Goal: Information Seeking & Learning: Learn about a topic

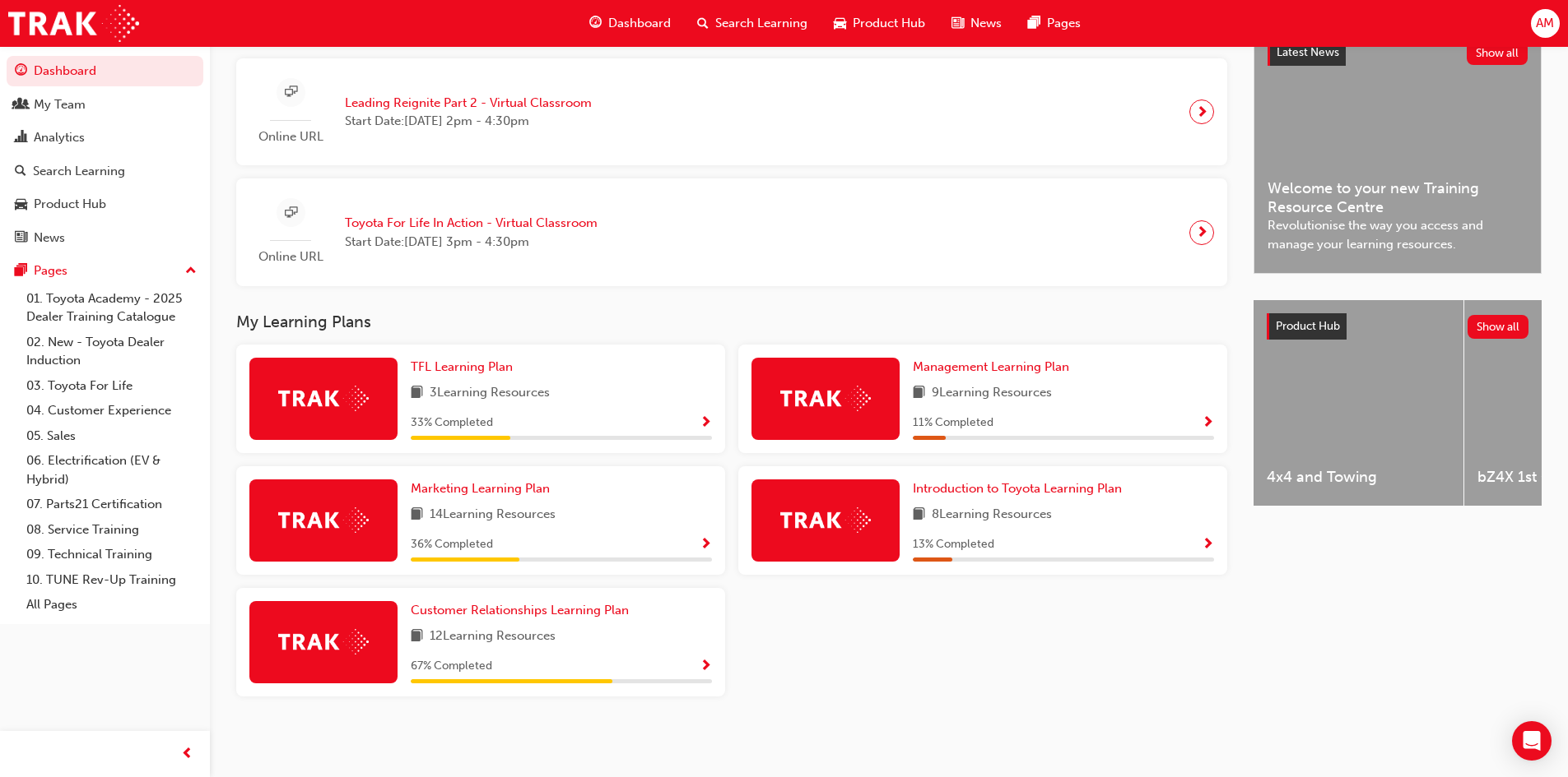
scroll to position [400, 0]
click at [1059, 489] on span "Introduction to Toyota Learning Plan" at bounding box center [1017, 488] width 209 height 15
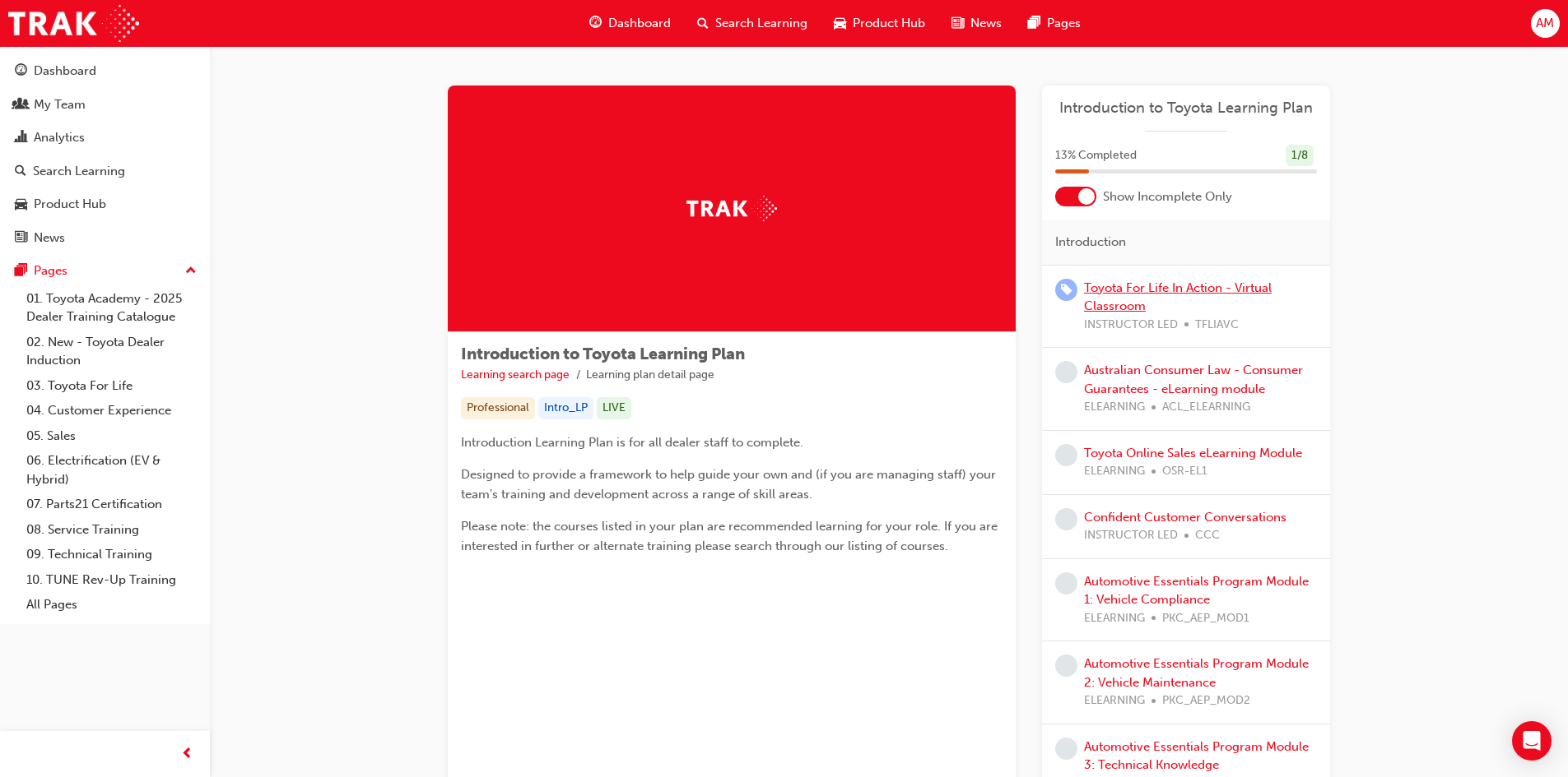
click at [1104, 290] on link "Toyota For Life In Action - Virtual Classroom" at bounding box center [1178, 297] width 188 height 34
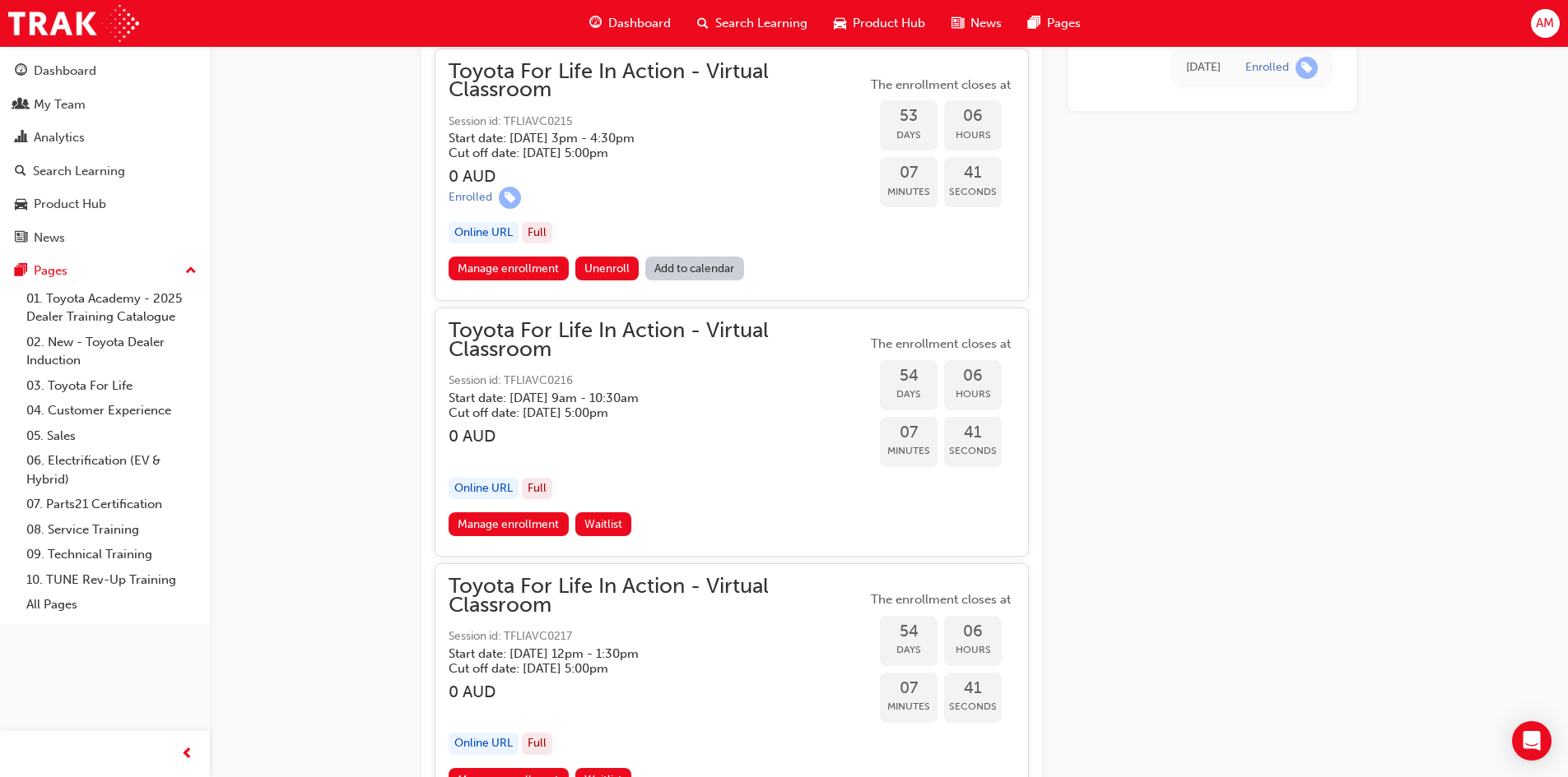
scroll to position [17111, 0]
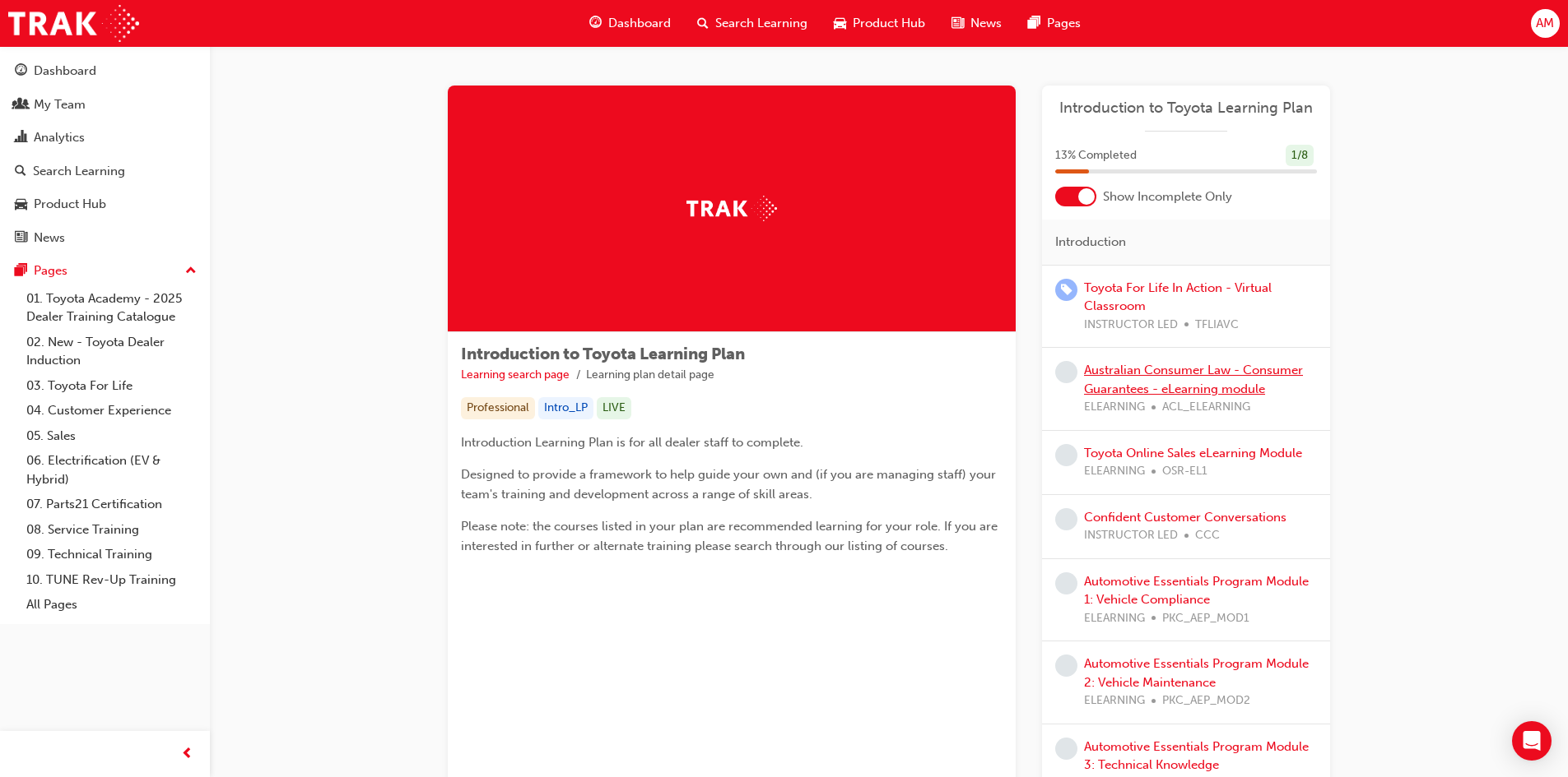
click at [1152, 387] on link "Australian Consumer Law - Consumer Guarantees - eLearning module" at bounding box center [1193, 380] width 219 height 34
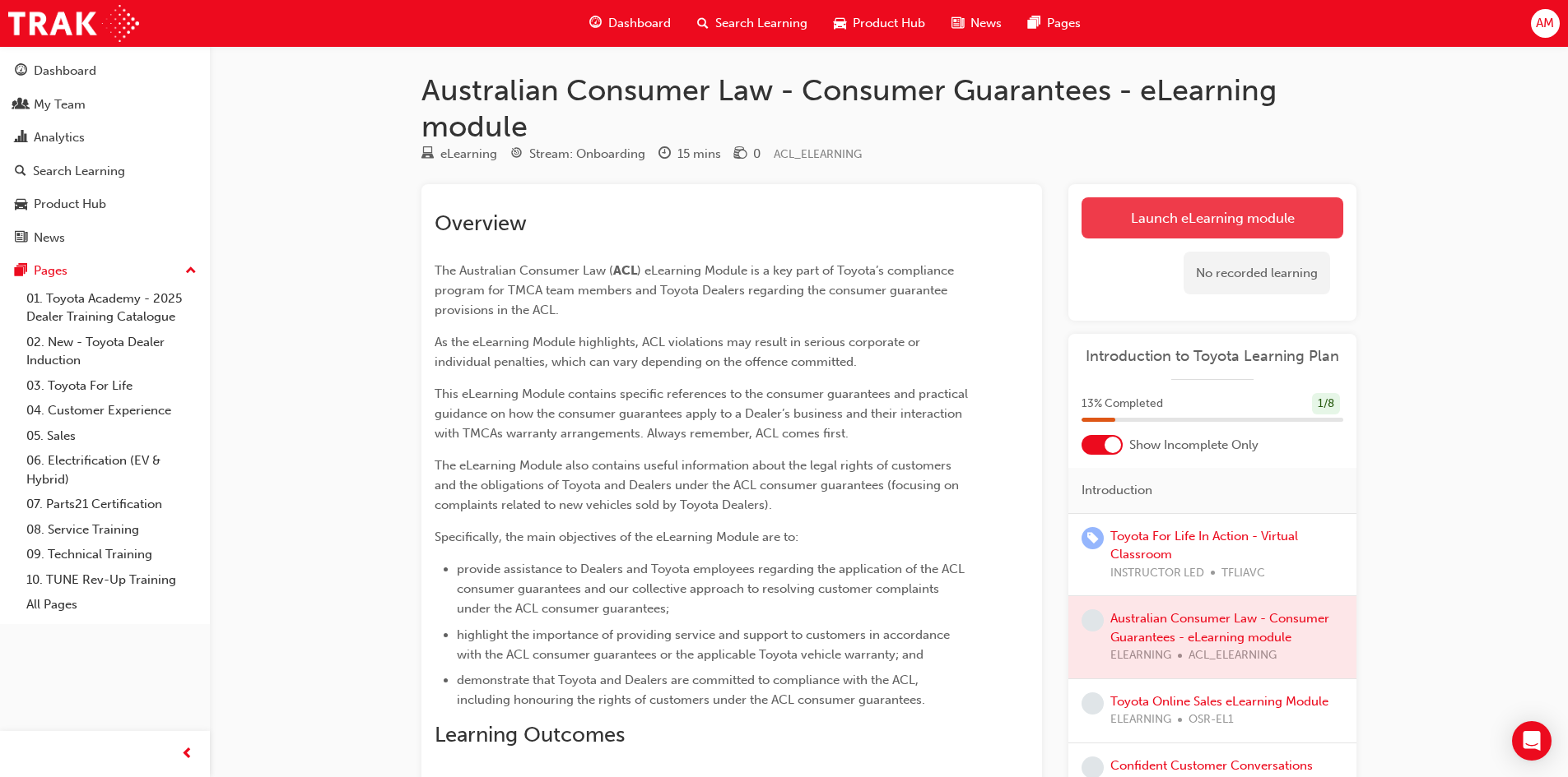
click at [1150, 220] on link "Launch eLearning module" at bounding box center [1212, 218] width 262 height 41
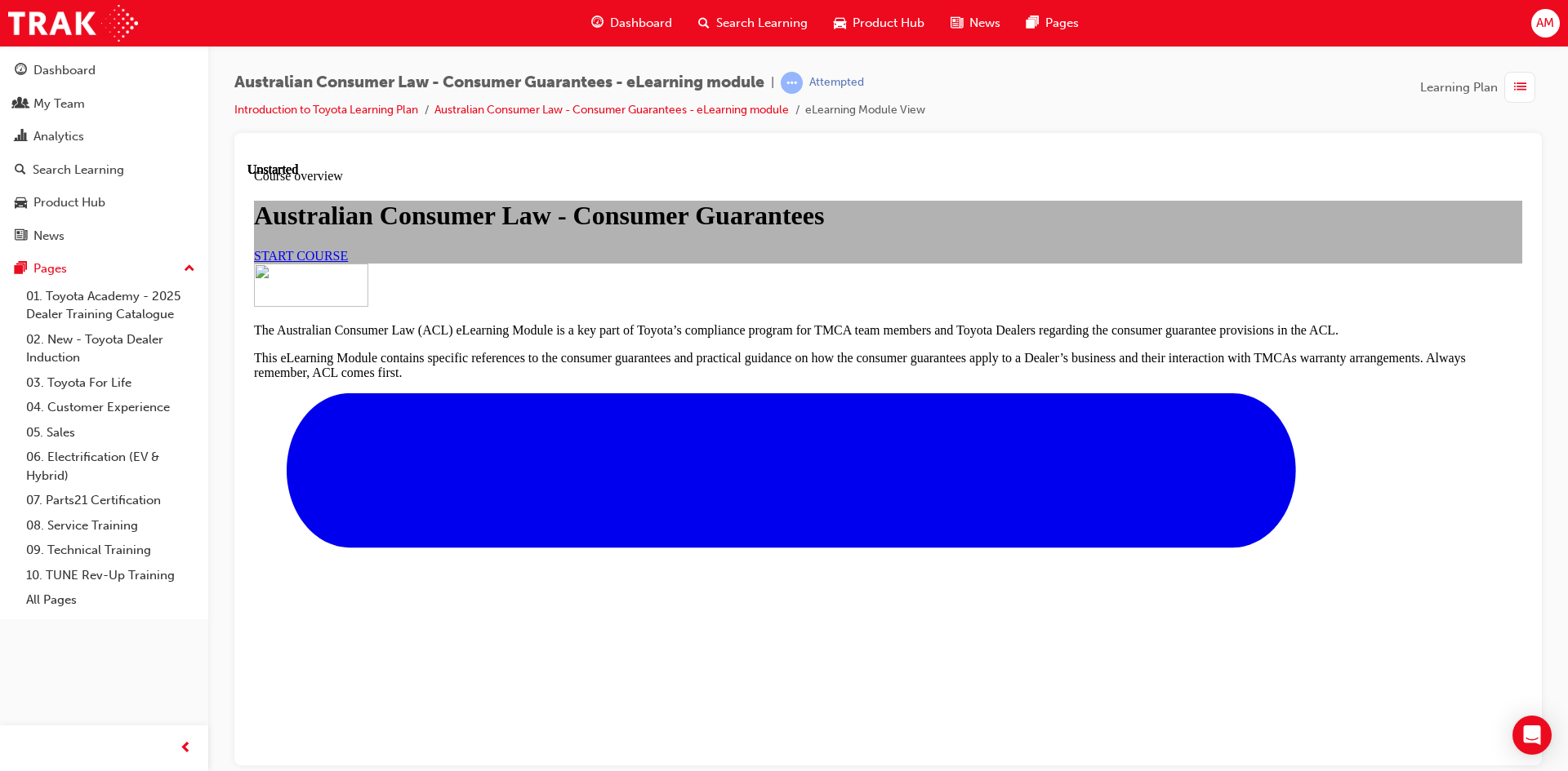
click at [348, 262] on span "START COURSE" at bounding box center [301, 255] width 94 height 14
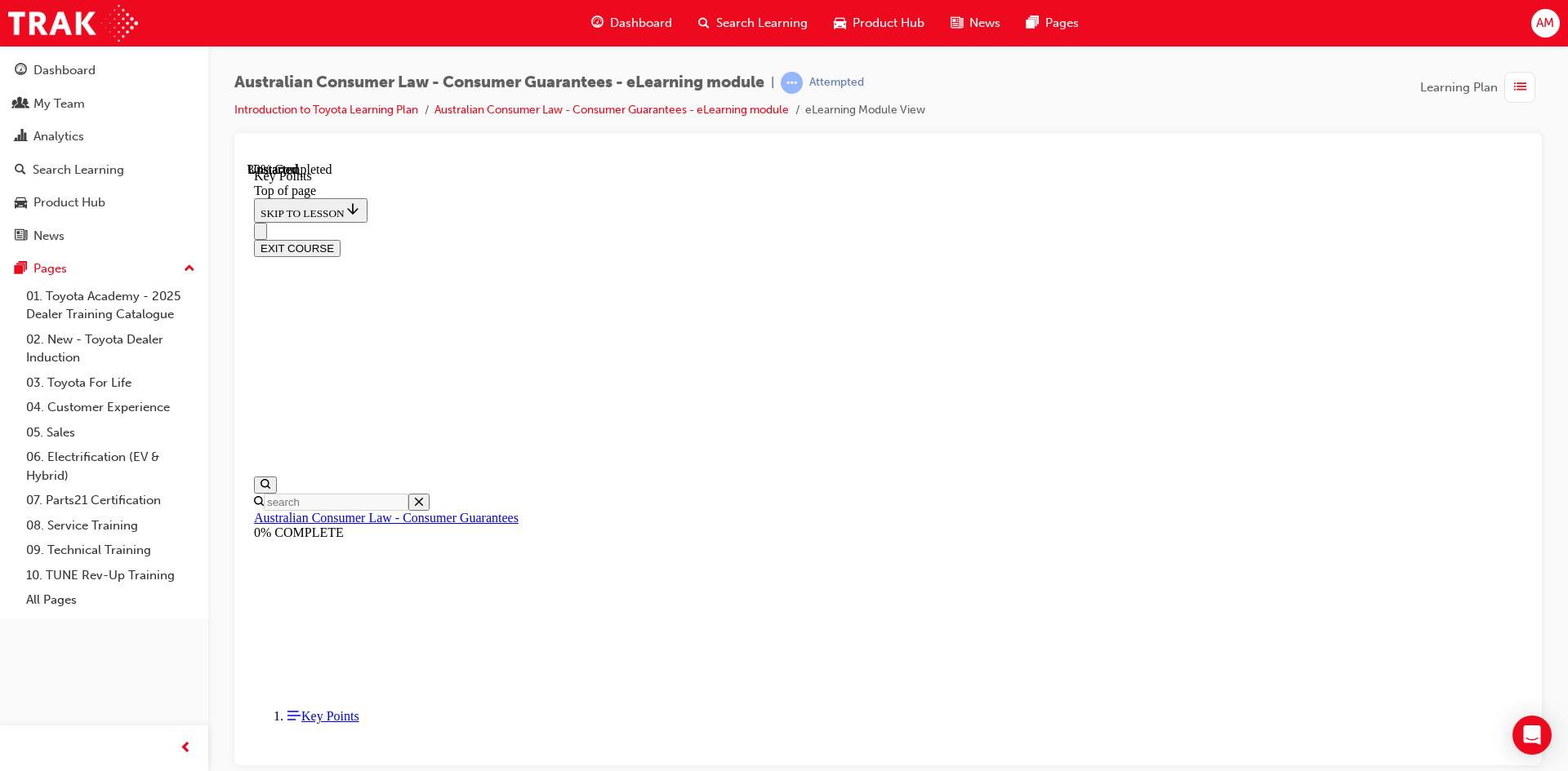
scroll to position [694, 0]
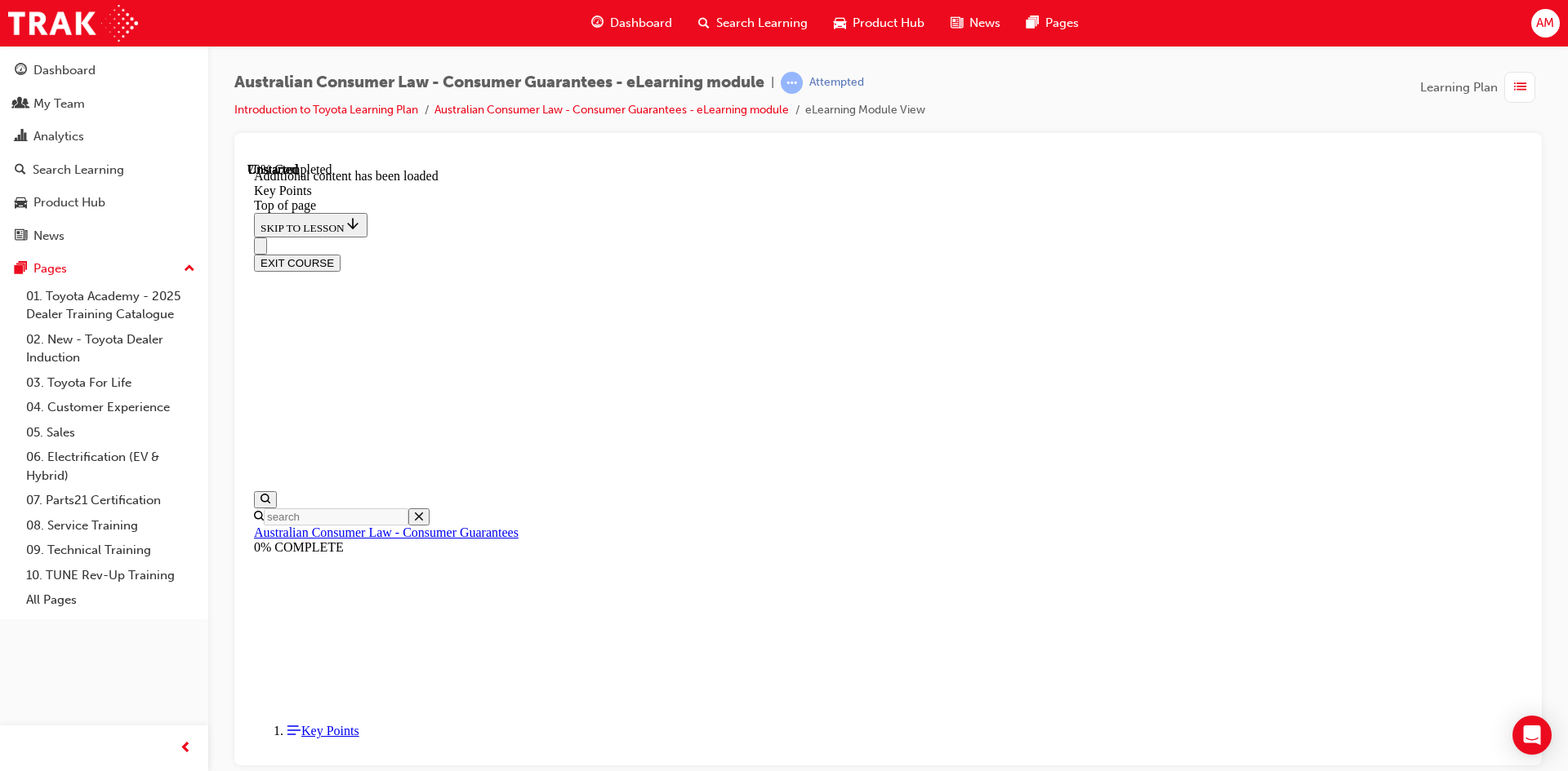
scroll to position [2107, 0]
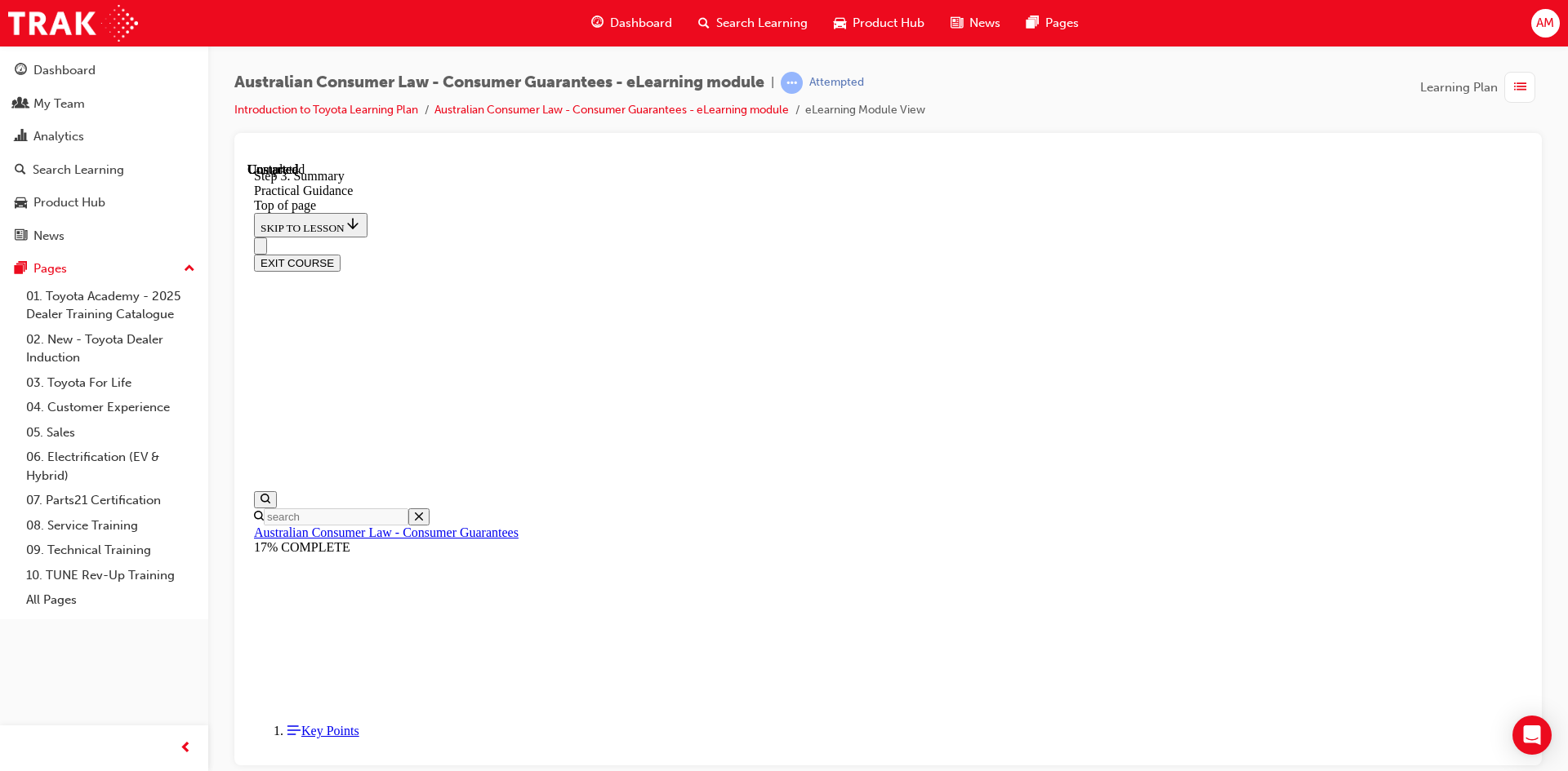
scroll to position [50, 0]
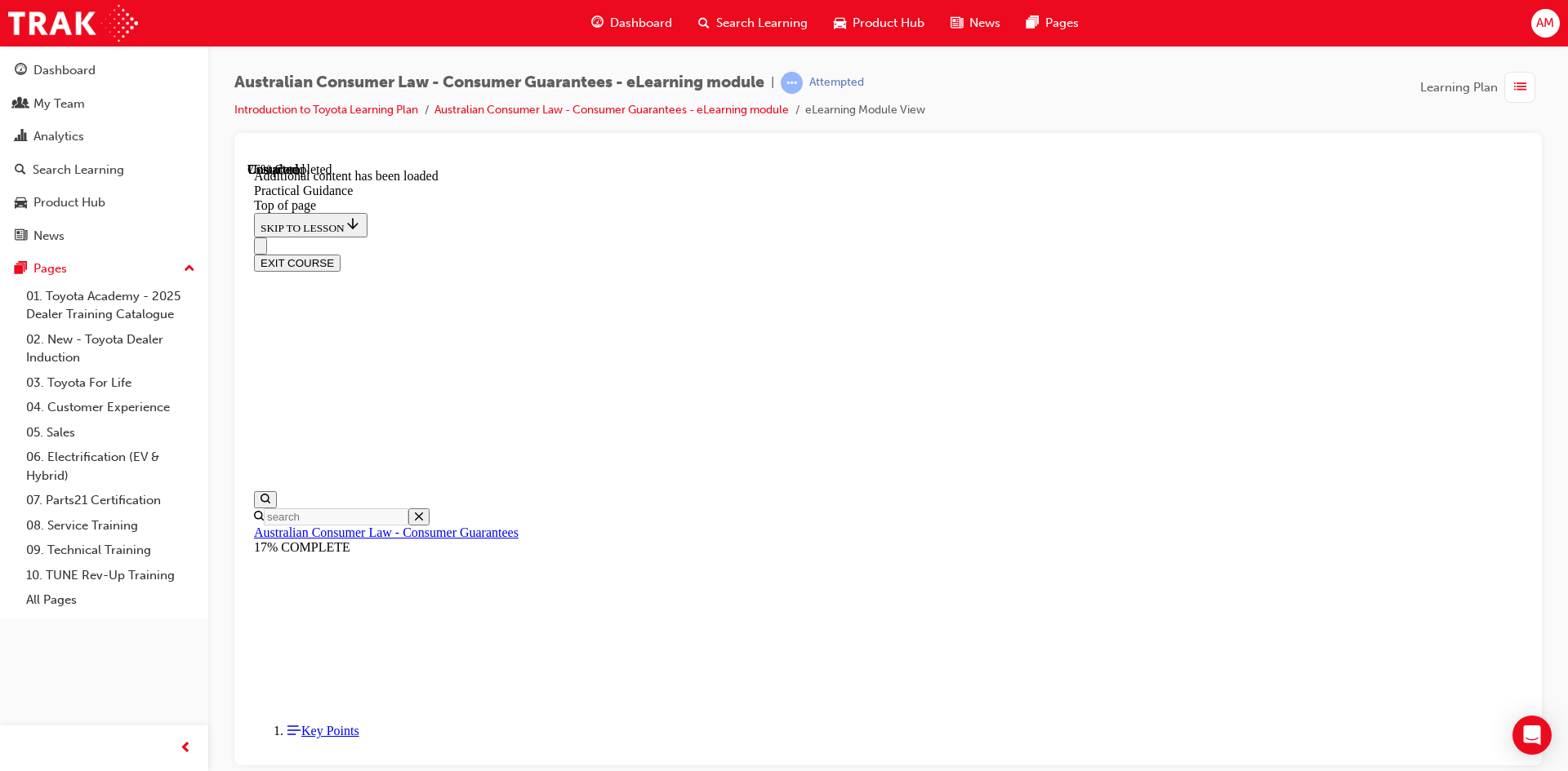
scroll to position [2906, 0]
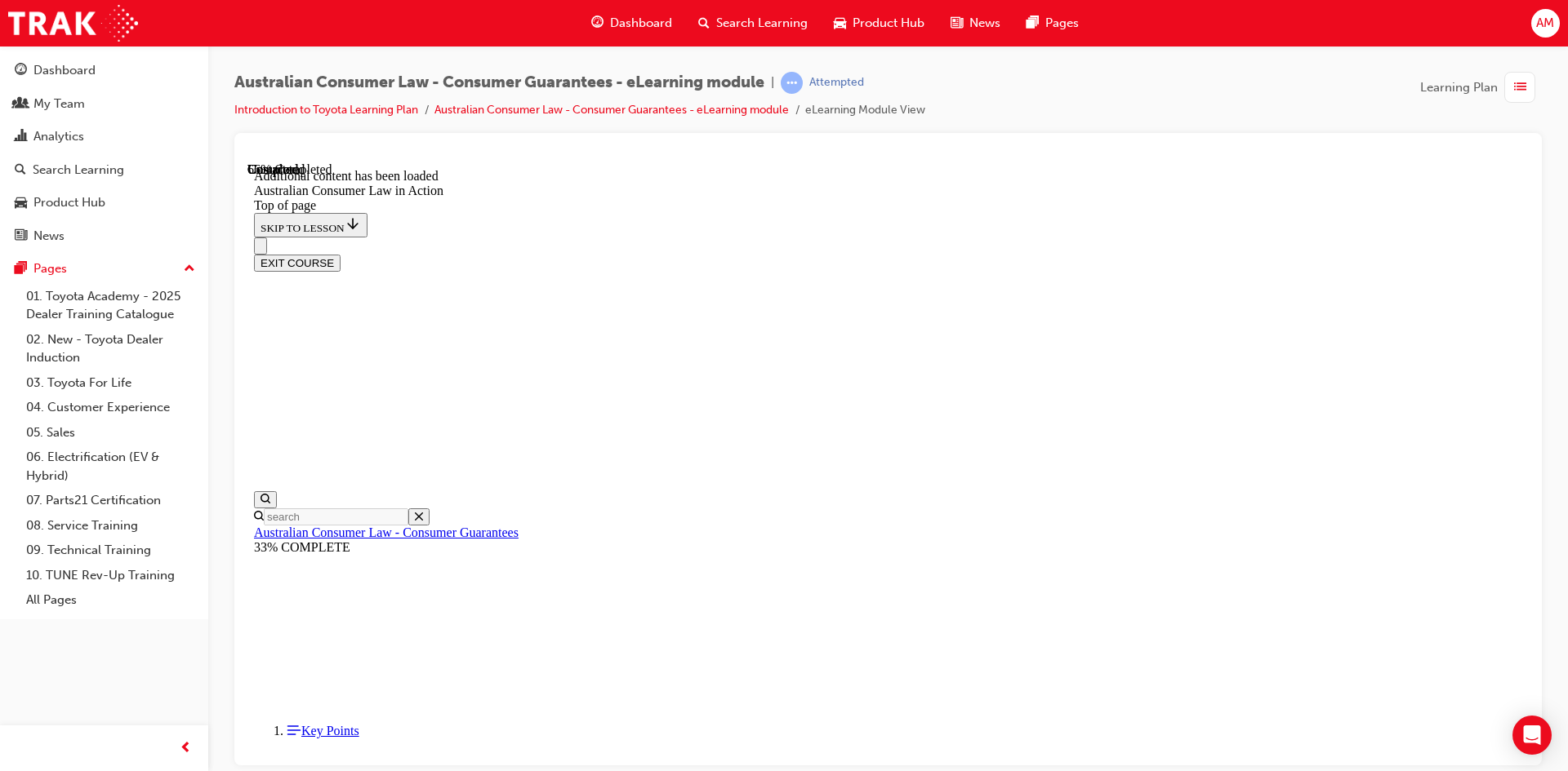
scroll to position [2368, 0]
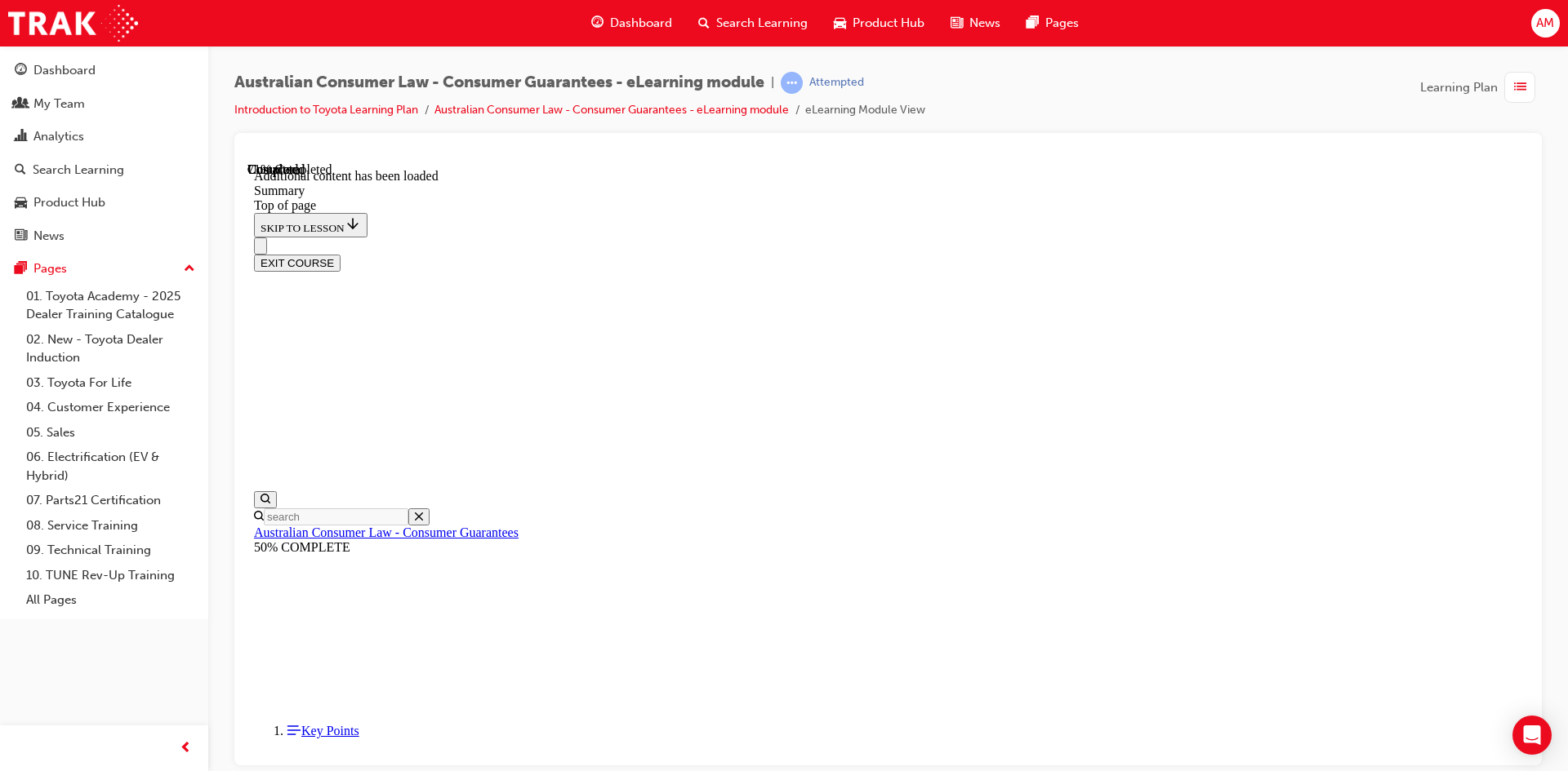
scroll to position [73, 0]
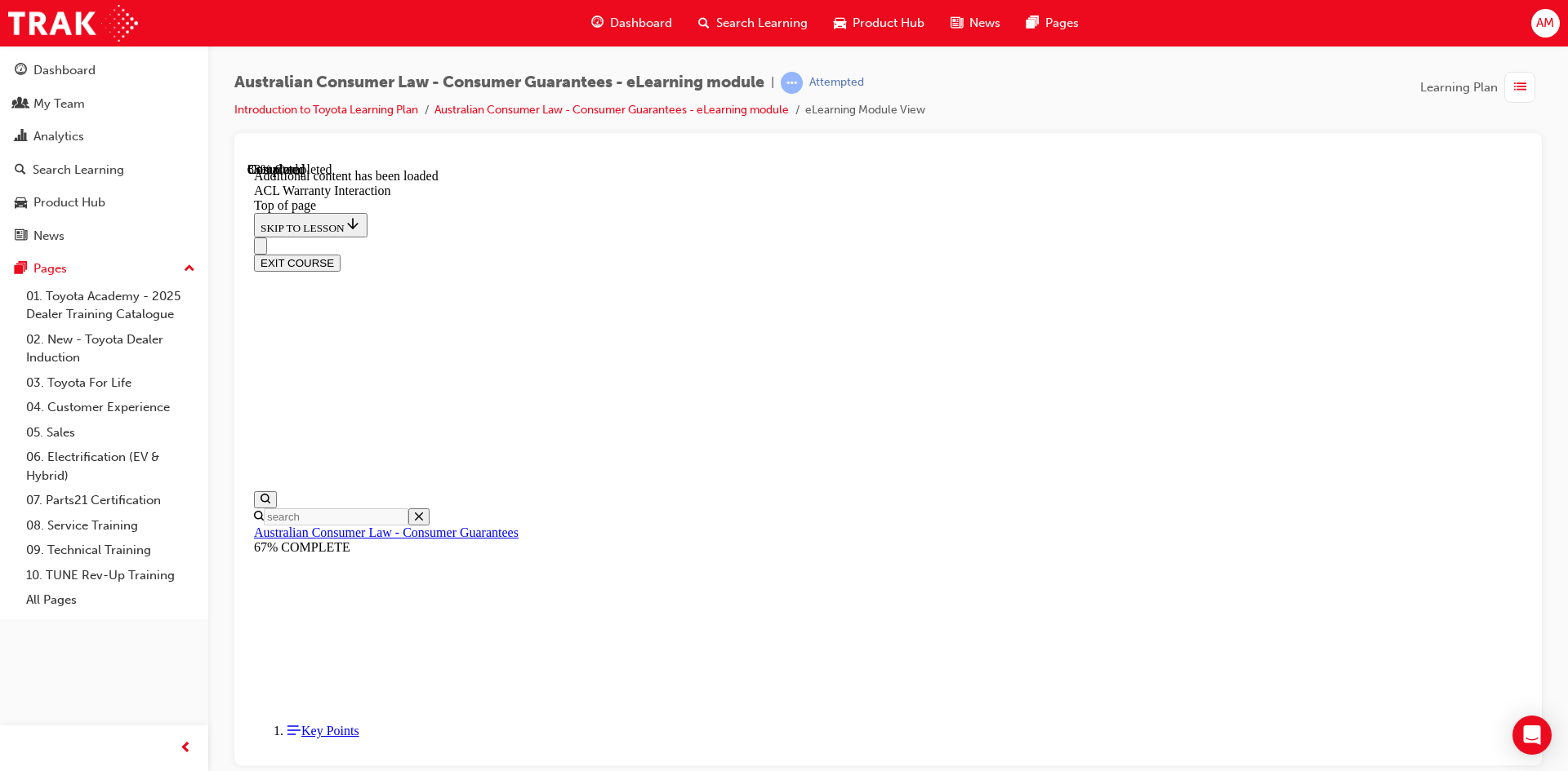
drag, startPoint x: 1085, startPoint y: 540, endPoint x: 669, endPoint y: 230, distance: 518.8
copy div "Advice regarding Fuel Consumption Label The following information is provided "…"
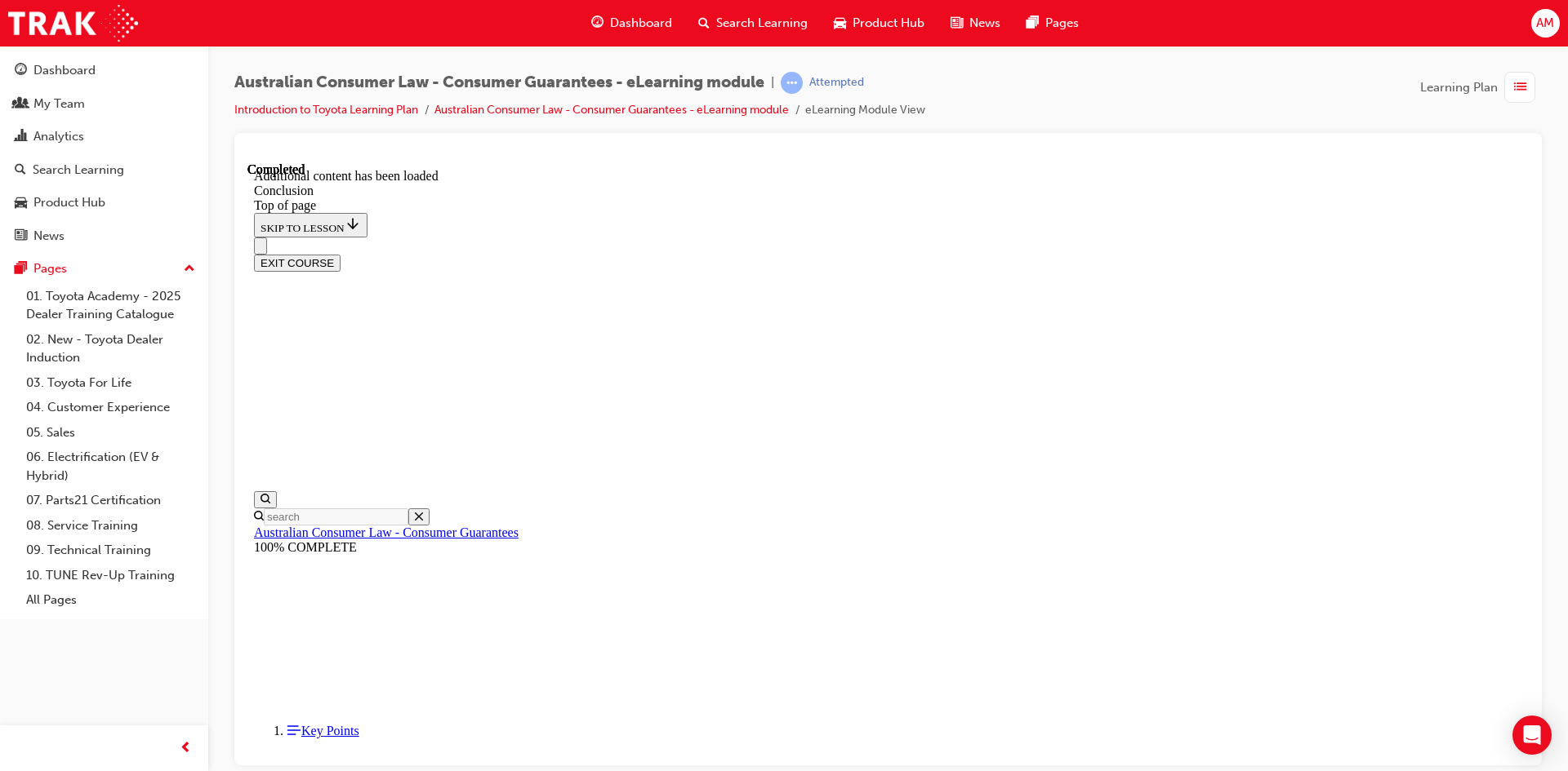
scroll to position [103, 0]
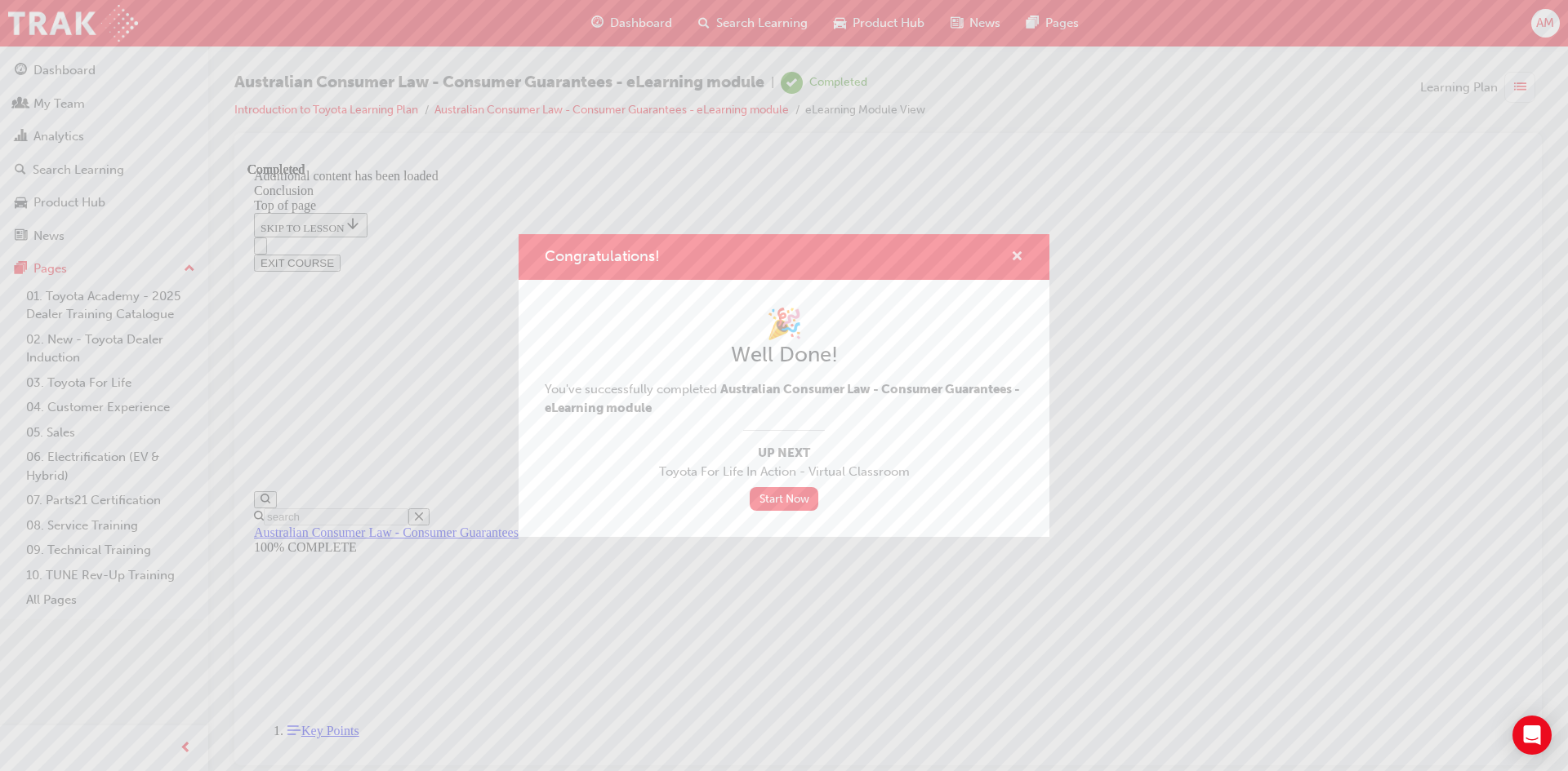
click at [1015, 257] on span "cross-icon" at bounding box center [1017, 258] width 12 height 15
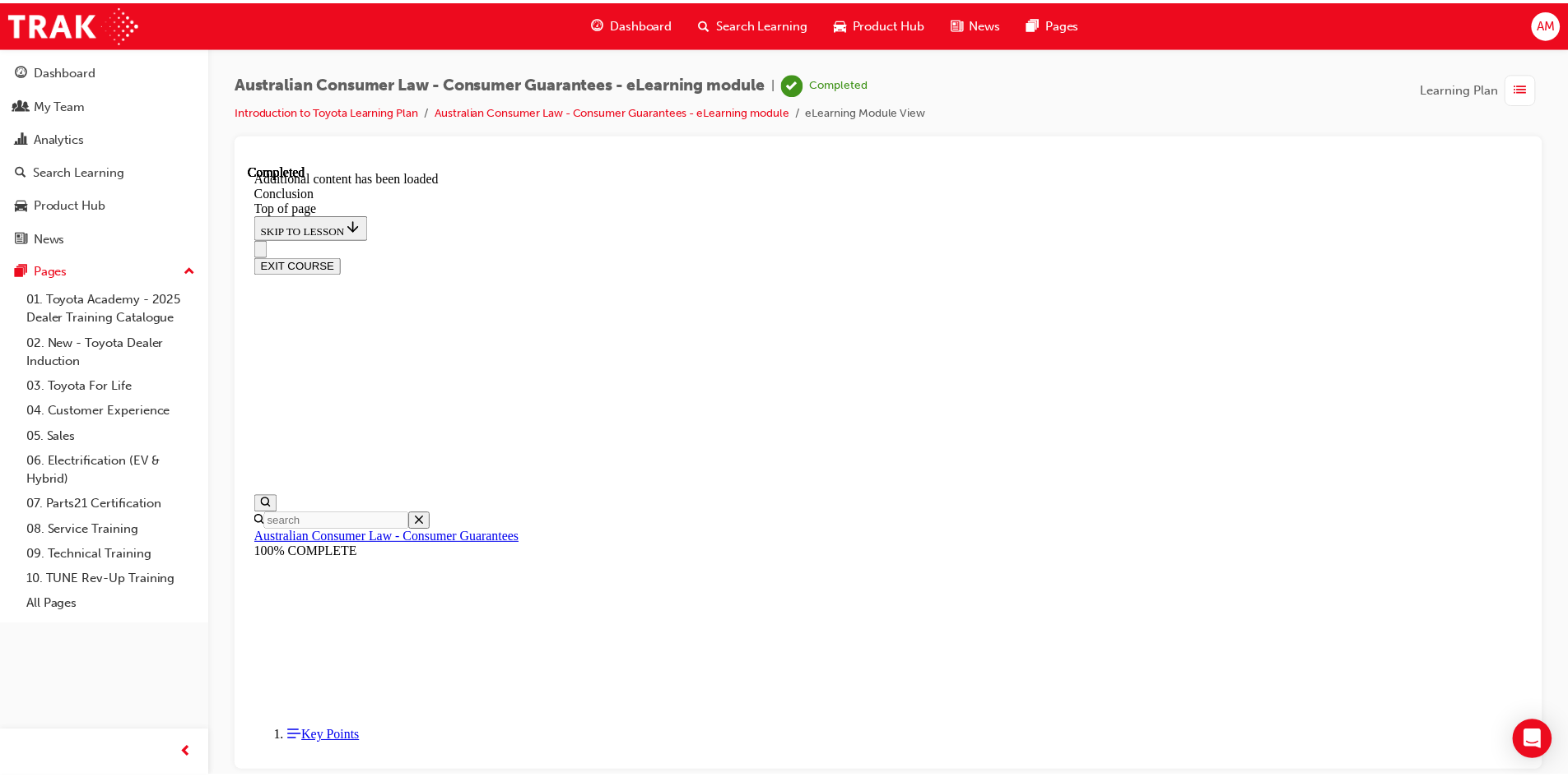
scroll to position [0, 0]
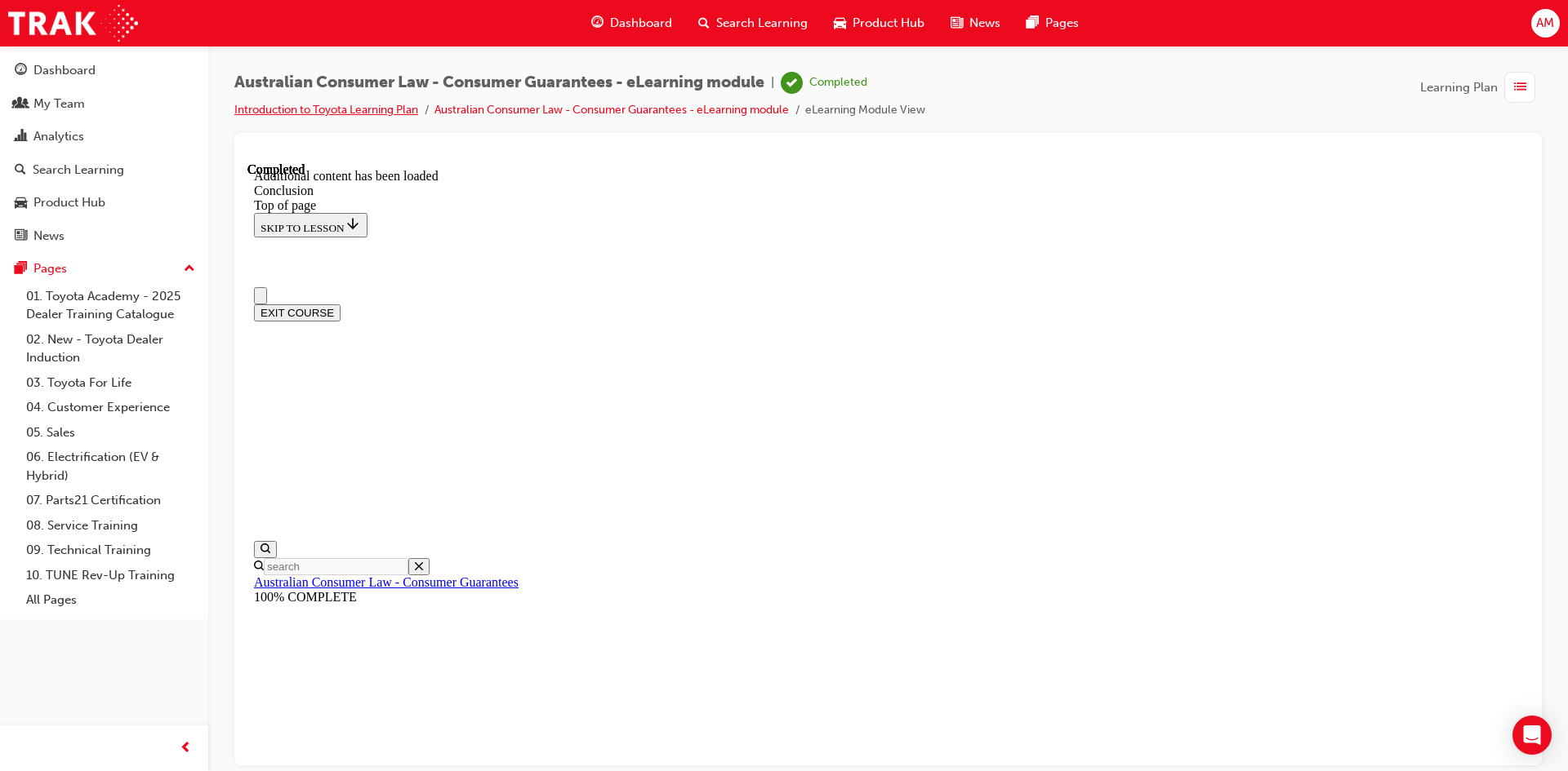
click at [378, 106] on link "Introduction to Toyota Learning Plan" at bounding box center [326, 110] width 183 height 14
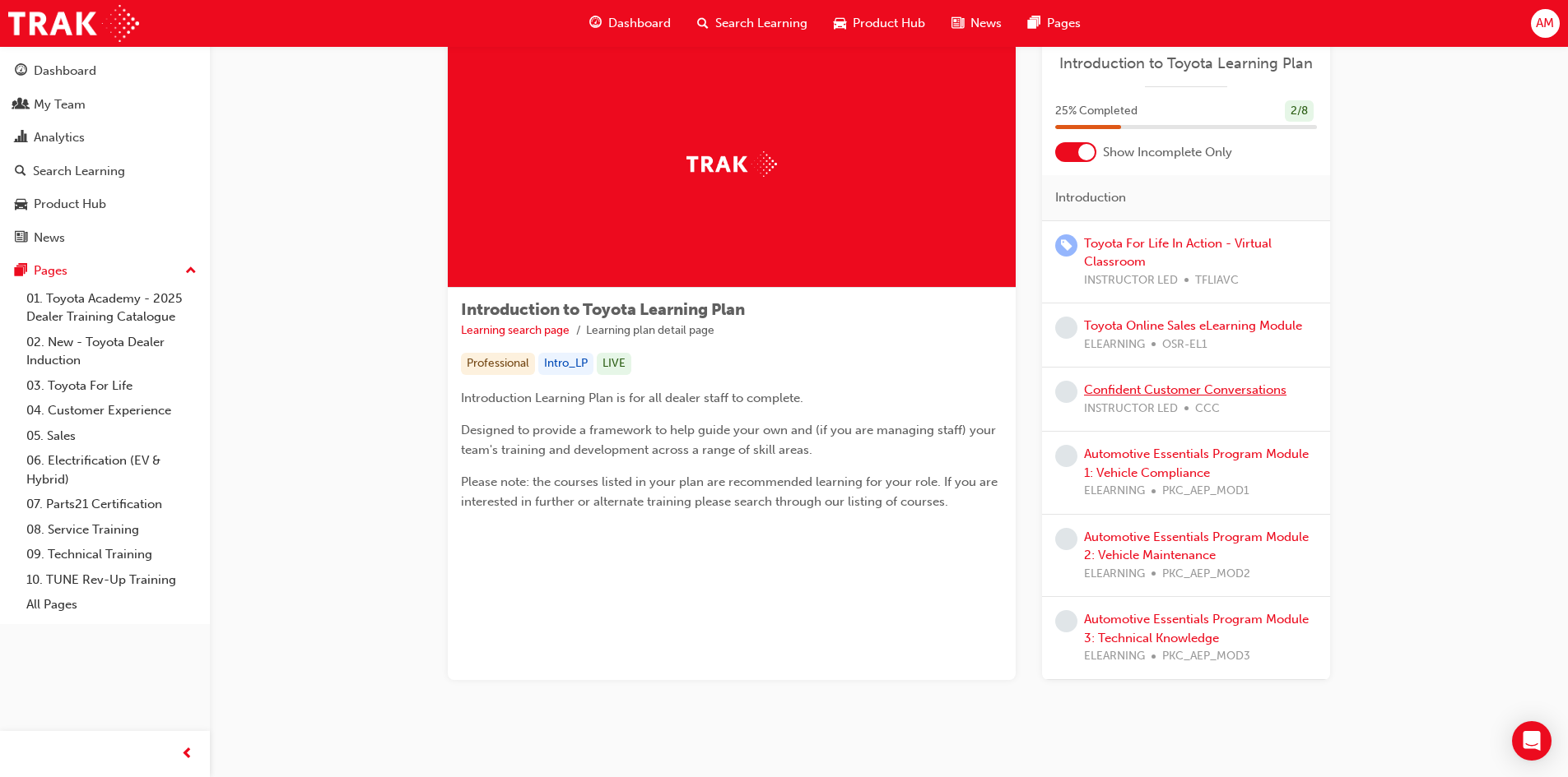
scroll to position [67, 0]
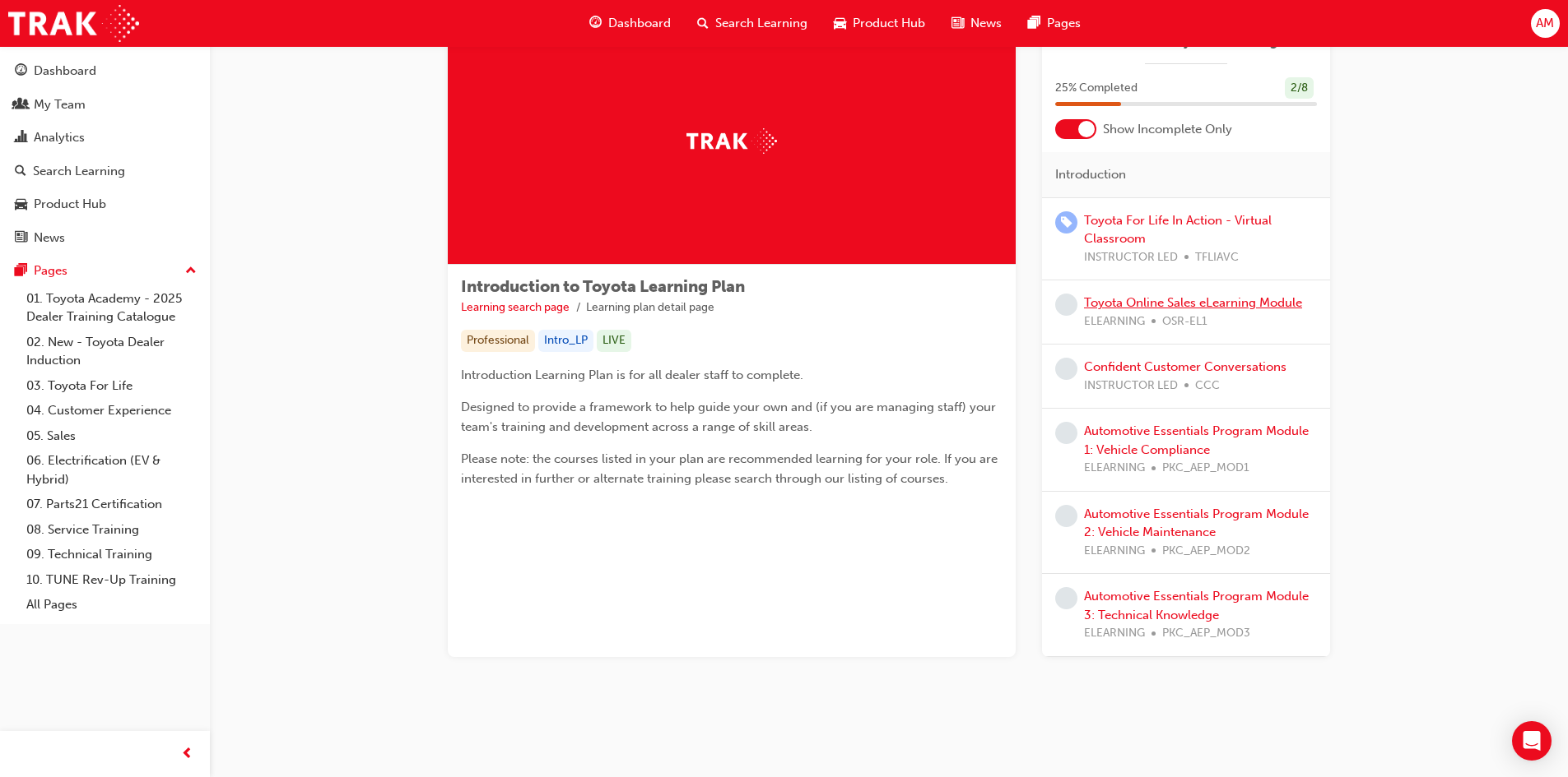
click at [1127, 304] on link "Toyota Online Sales eLearning Module" at bounding box center [1193, 303] width 219 height 15
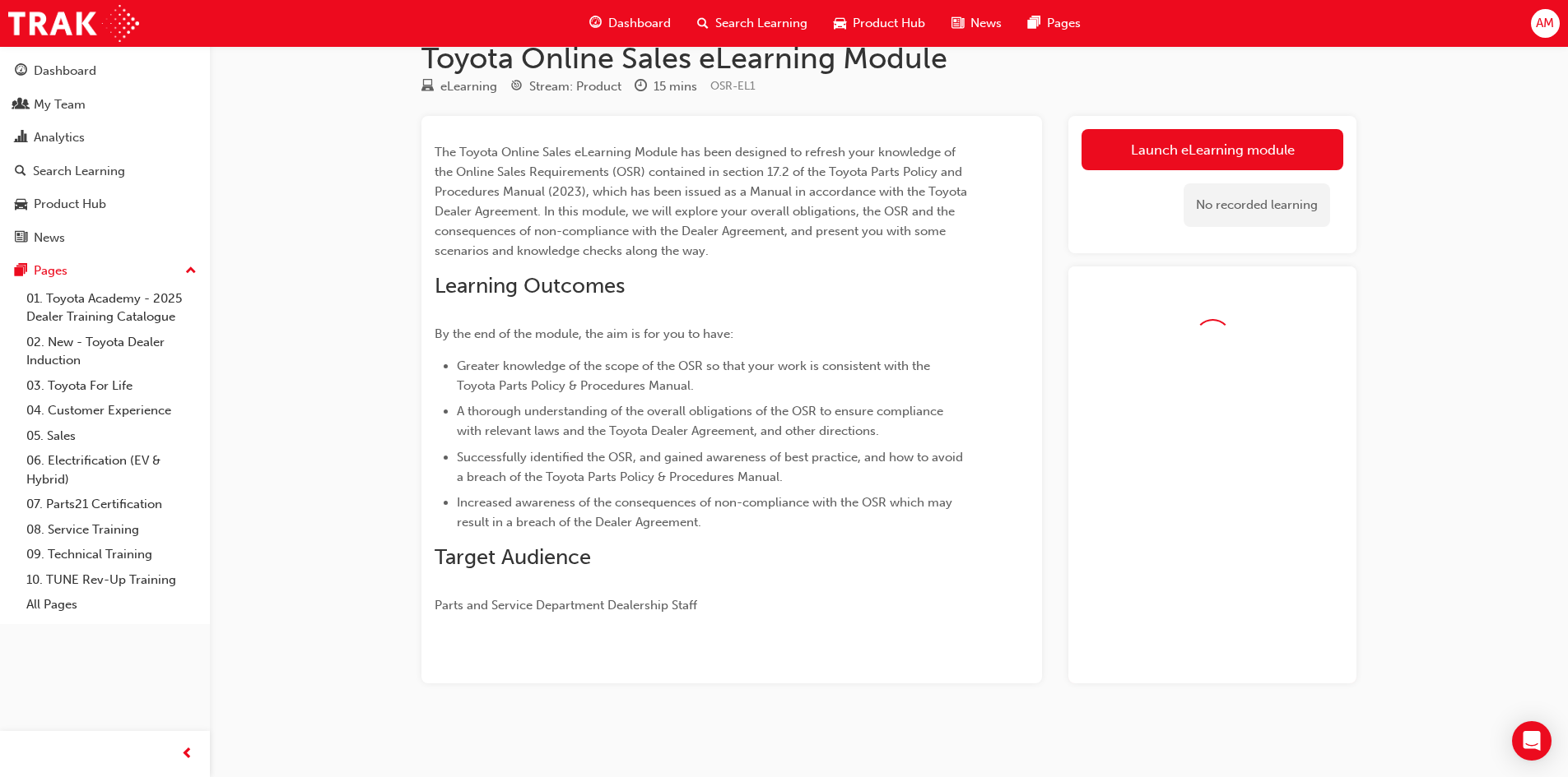
scroll to position [67, 0]
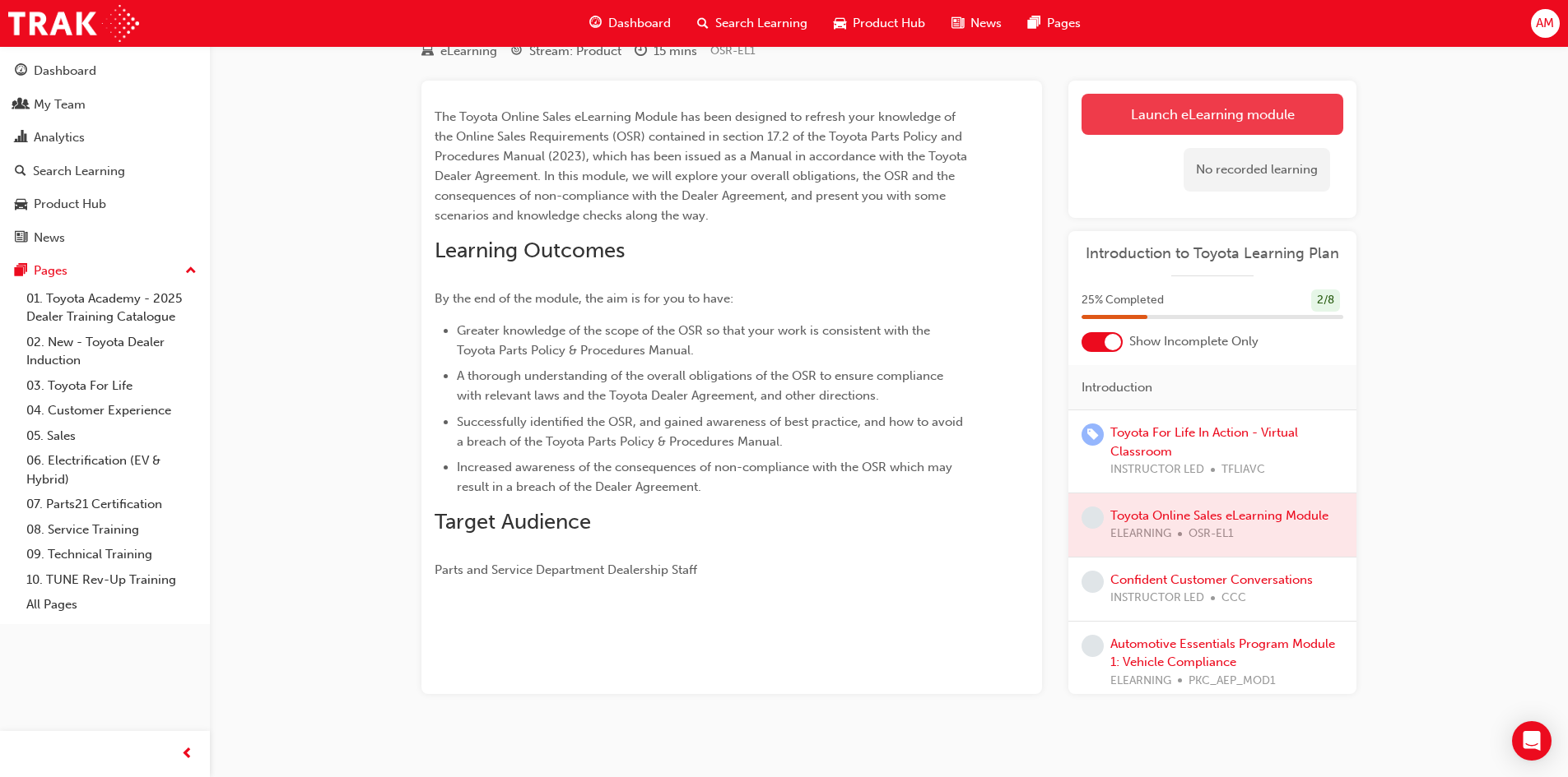
click at [1160, 121] on link "Launch eLearning module" at bounding box center [1212, 114] width 262 height 41
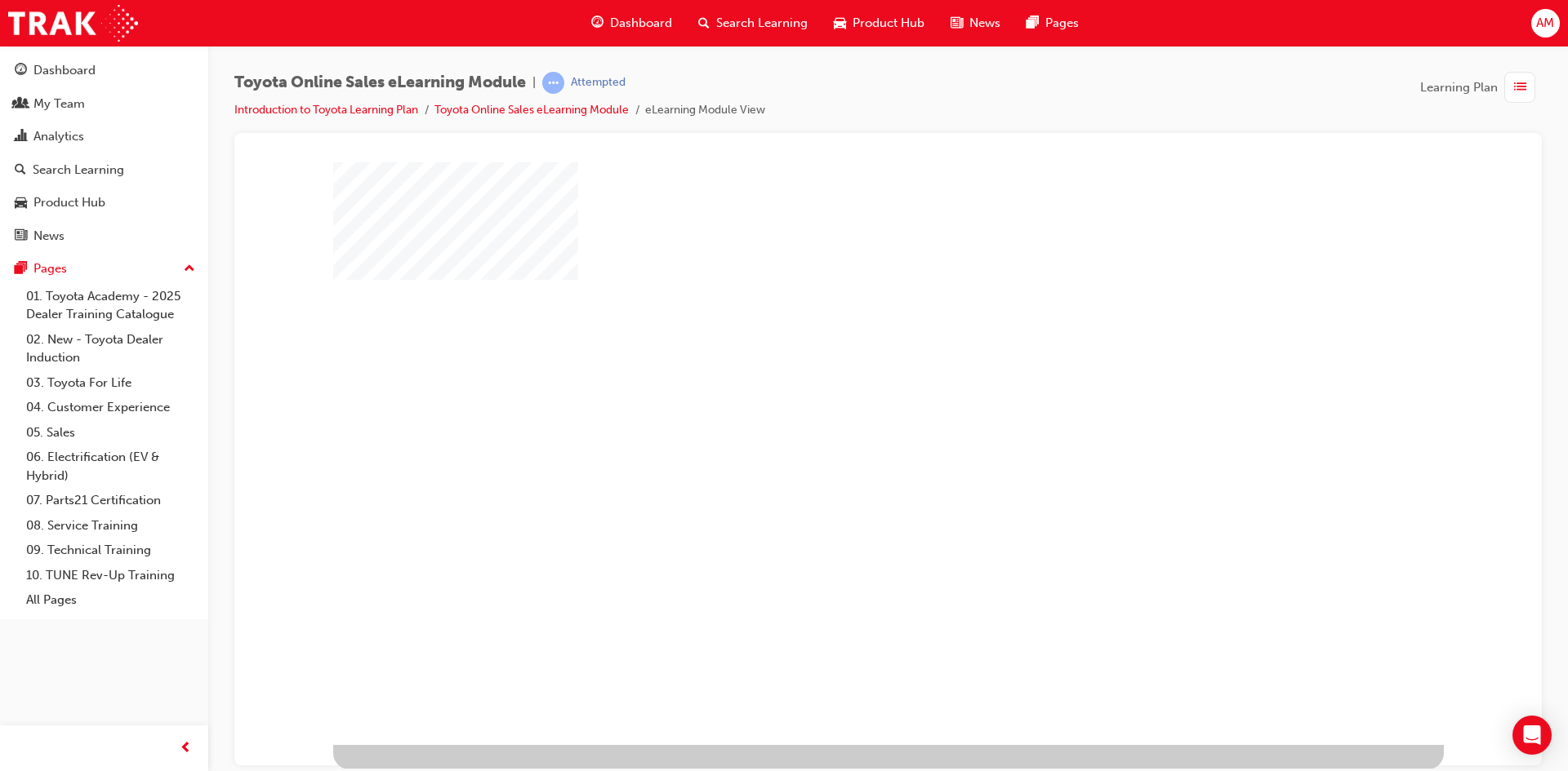
scroll to position [6, 0]
click at [841, 403] on div "play" at bounding box center [841, 403] width 0 height 0
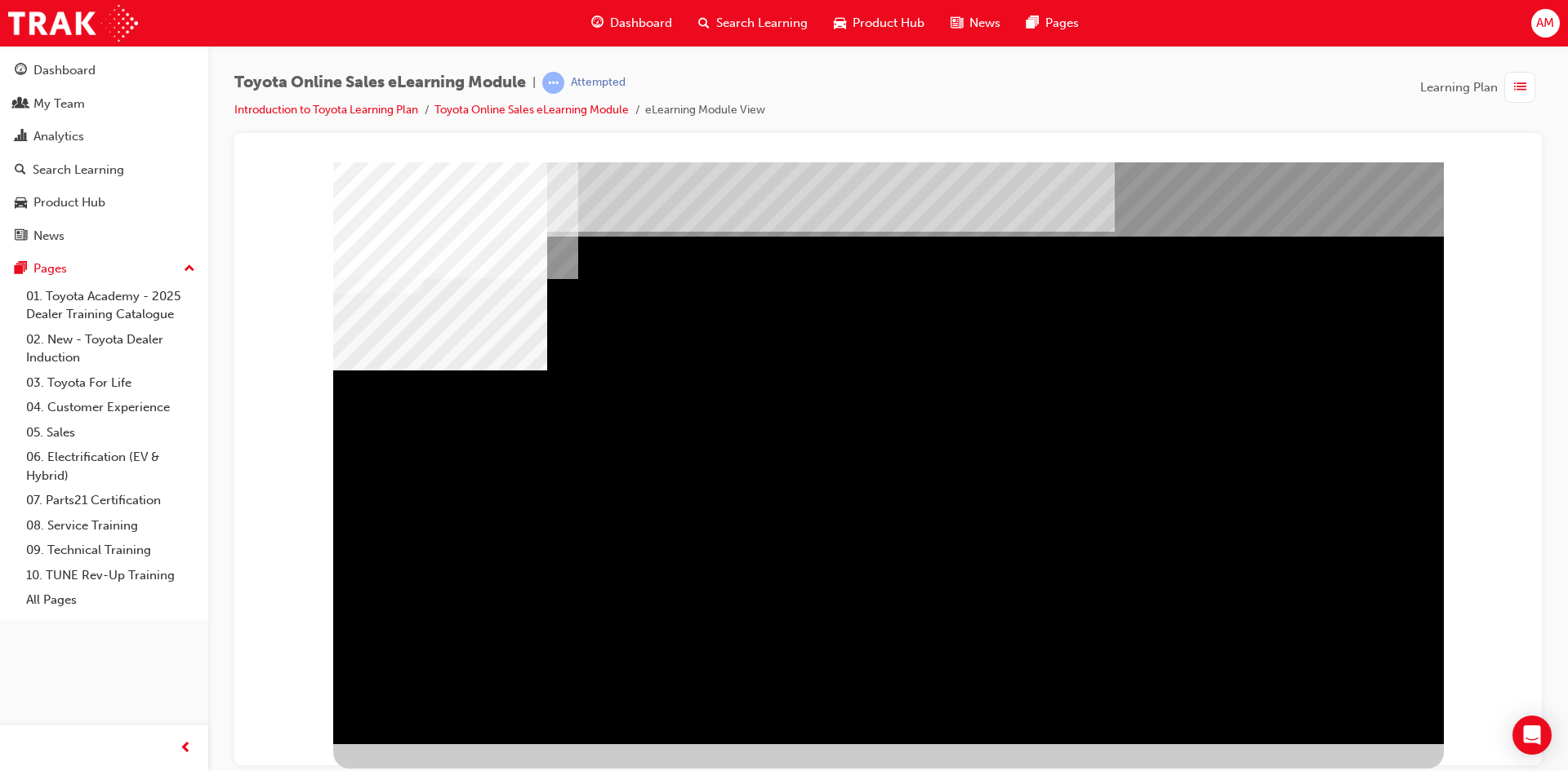
scroll to position [0, 0]
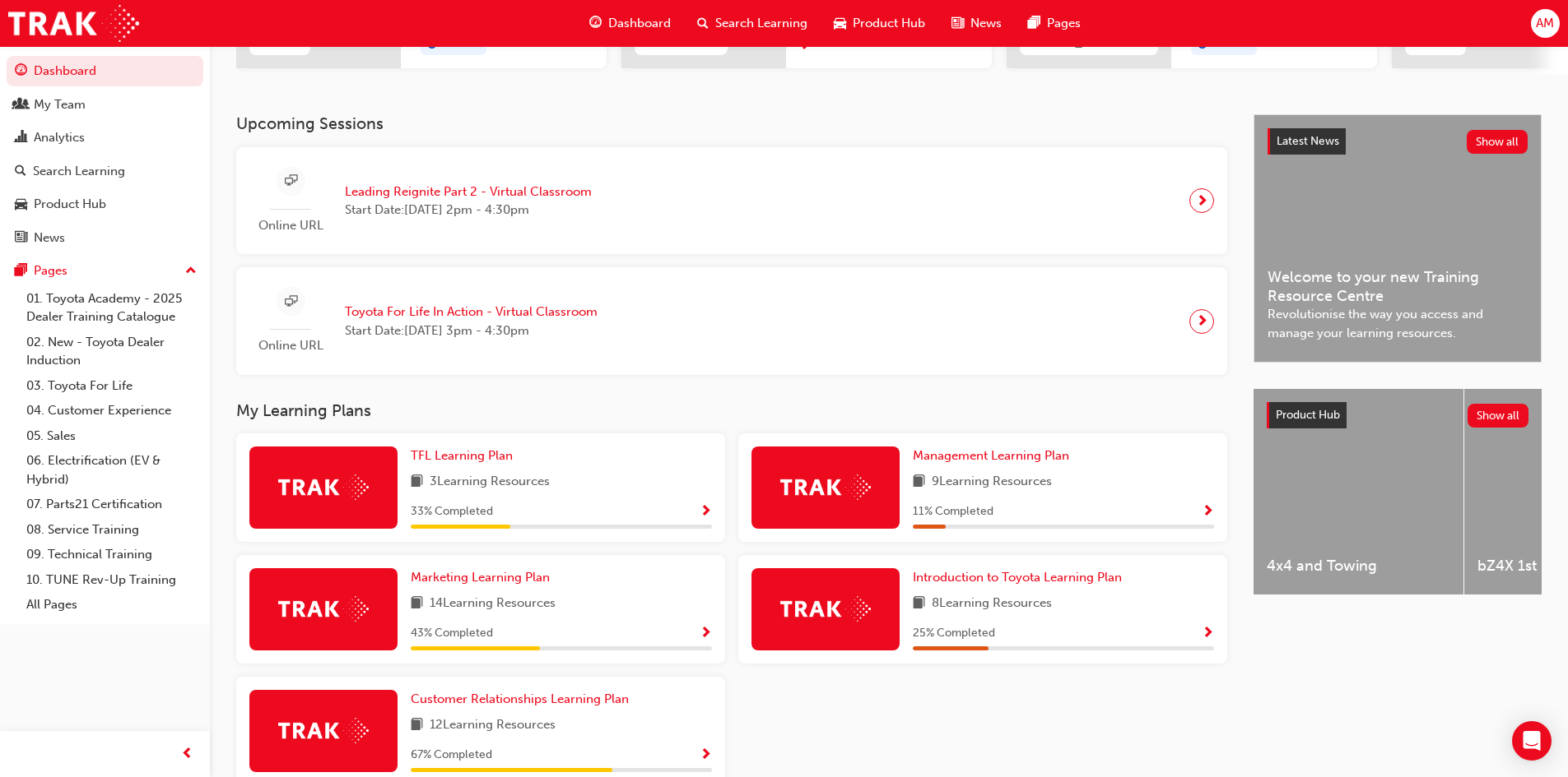
scroll to position [400, 0]
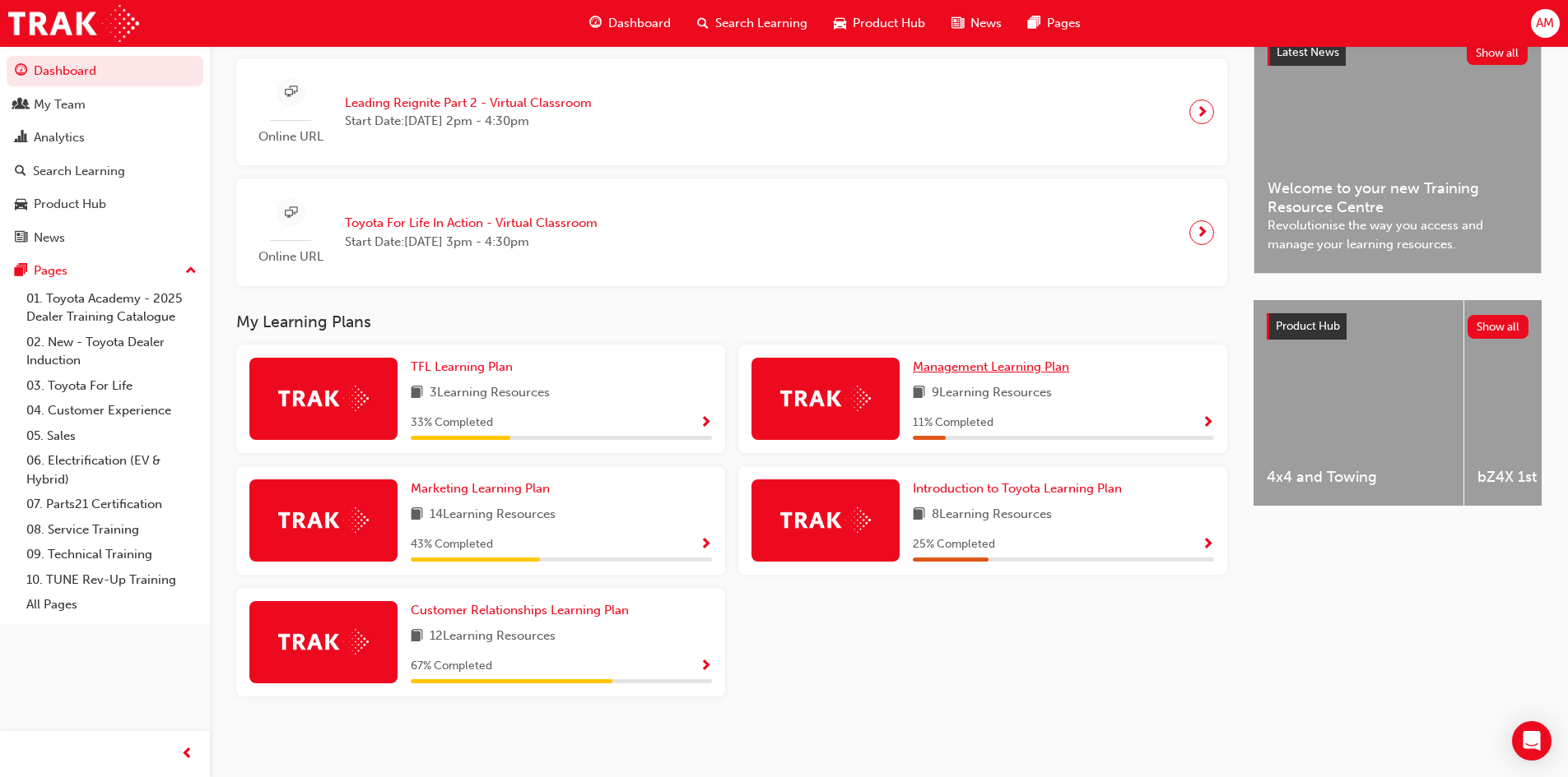
click at [1018, 369] on span "Management Learning Plan" at bounding box center [990, 367] width 157 height 15
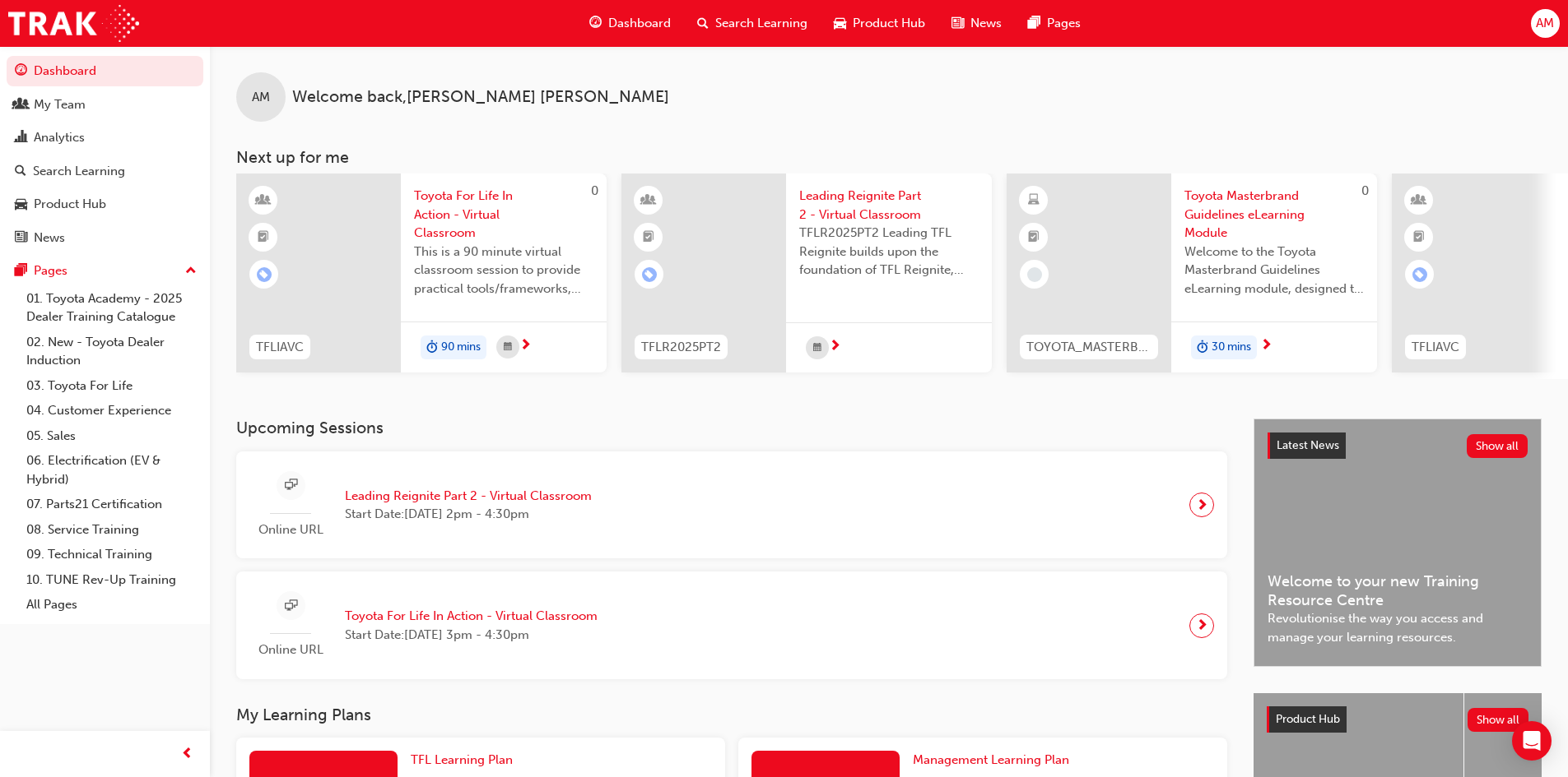
scroll to position [400, 0]
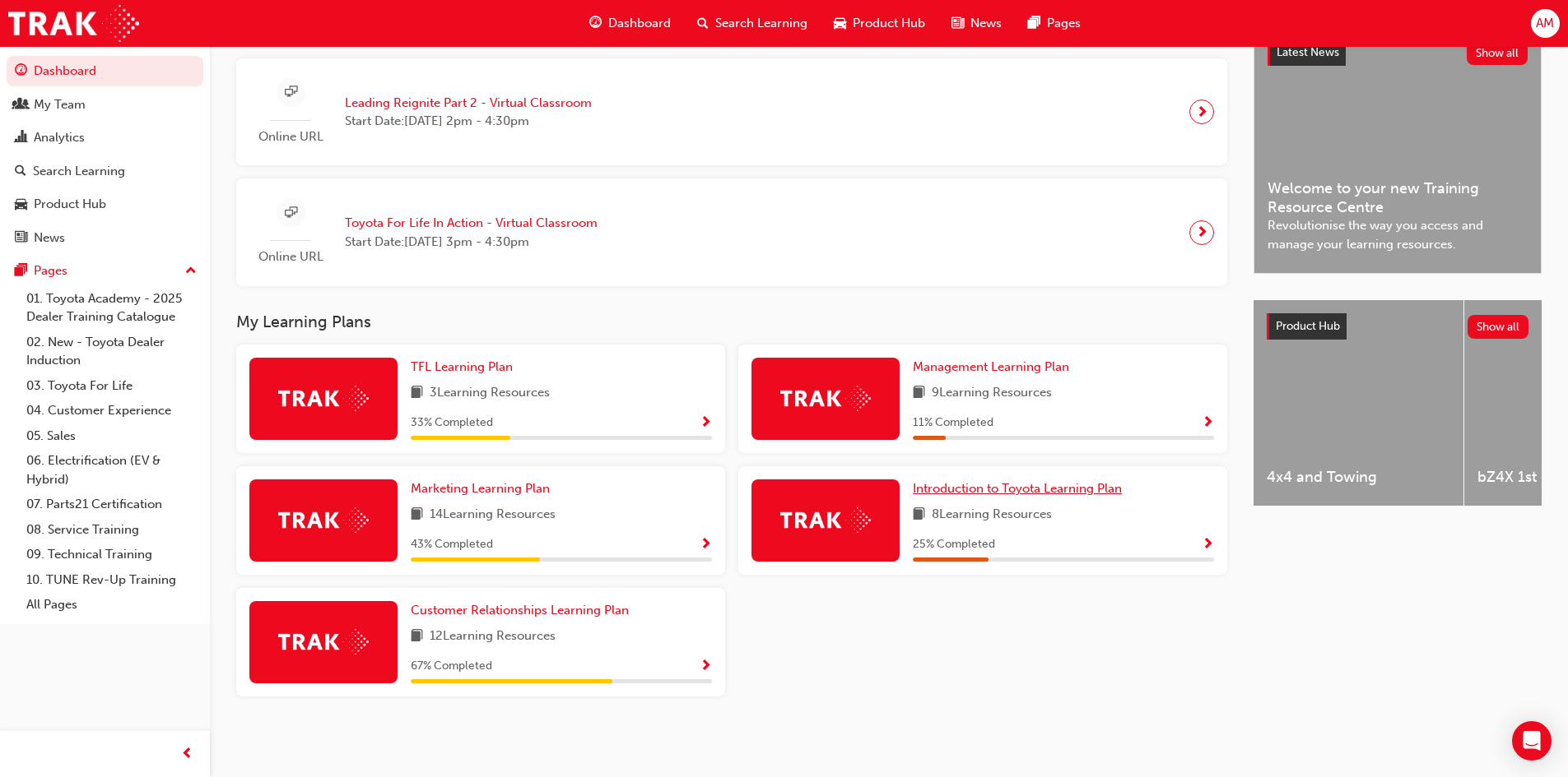
click at [1042, 488] on span "Introduction to Toyota Learning Plan" at bounding box center [1017, 488] width 209 height 15
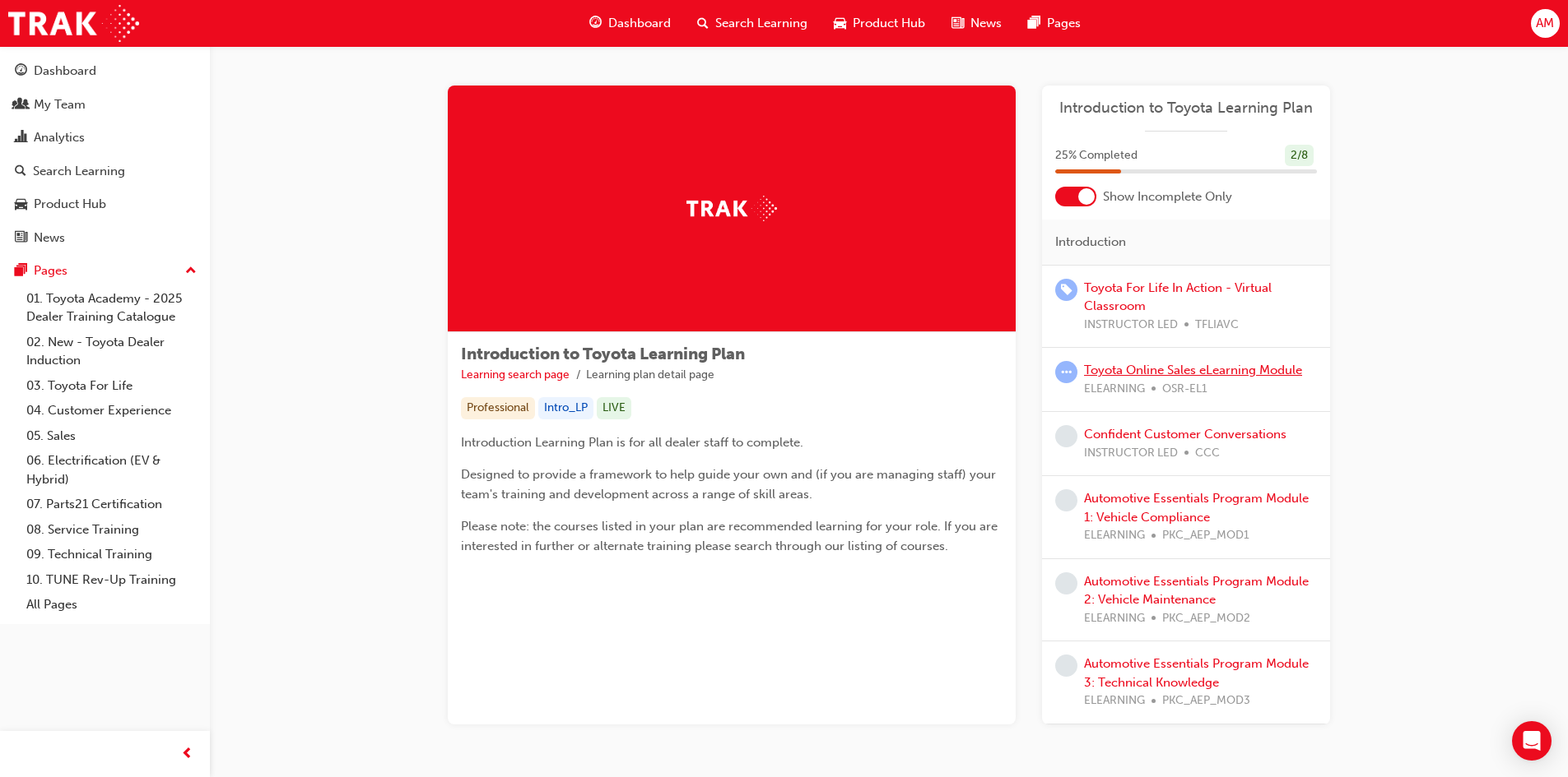
click at [1144, 375] on link "Toyota Online Sales eLearning Module" at bounding box center [1193, 370] width 219 height 15
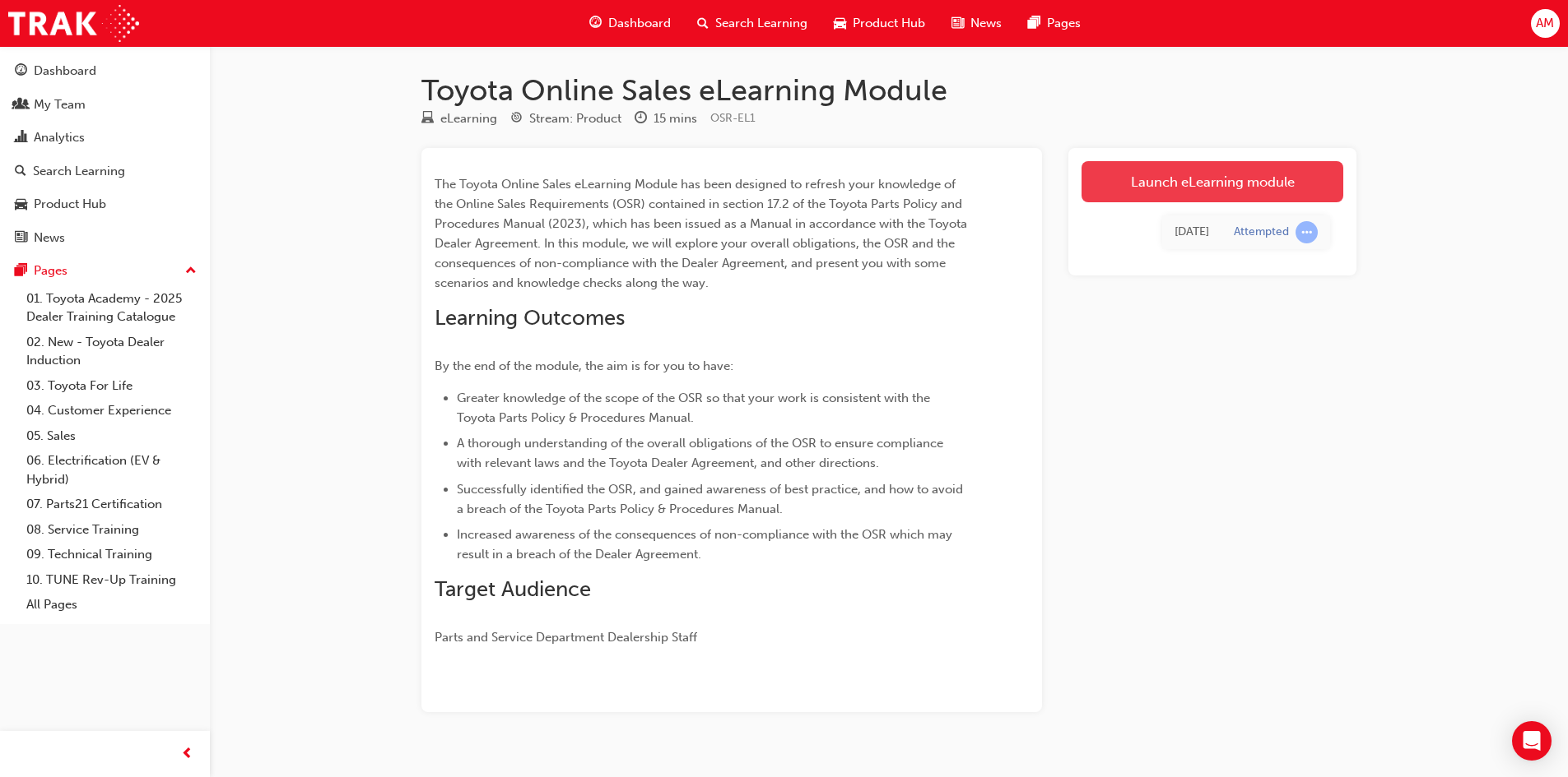
click at [1167, 189] on link "Launch eLearning module" at bounding box center [1212, 182] width 262 height 41
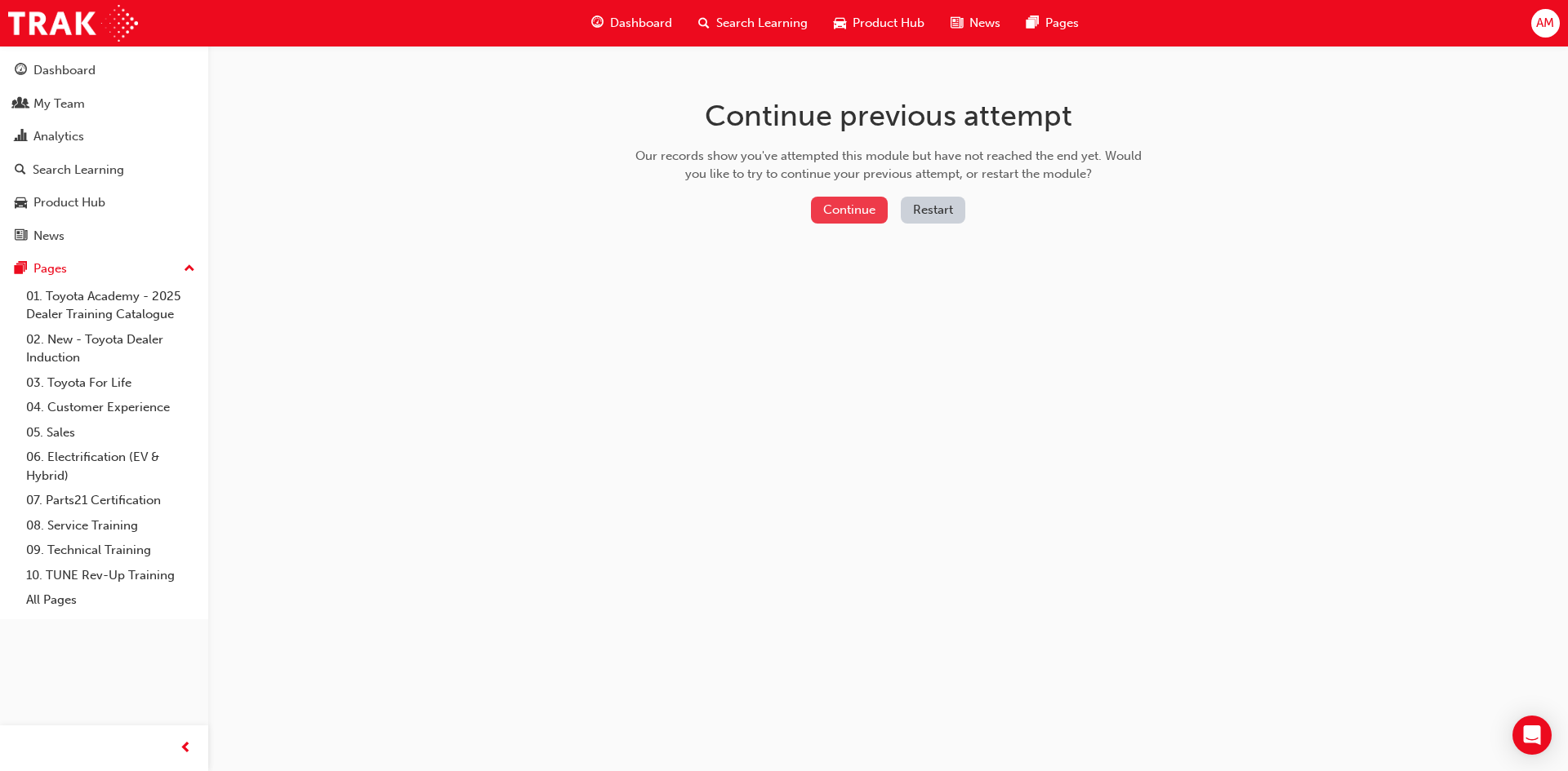
click at [860, 217] on button "Continue" at bounding box center [850, 210] width 77 height 27
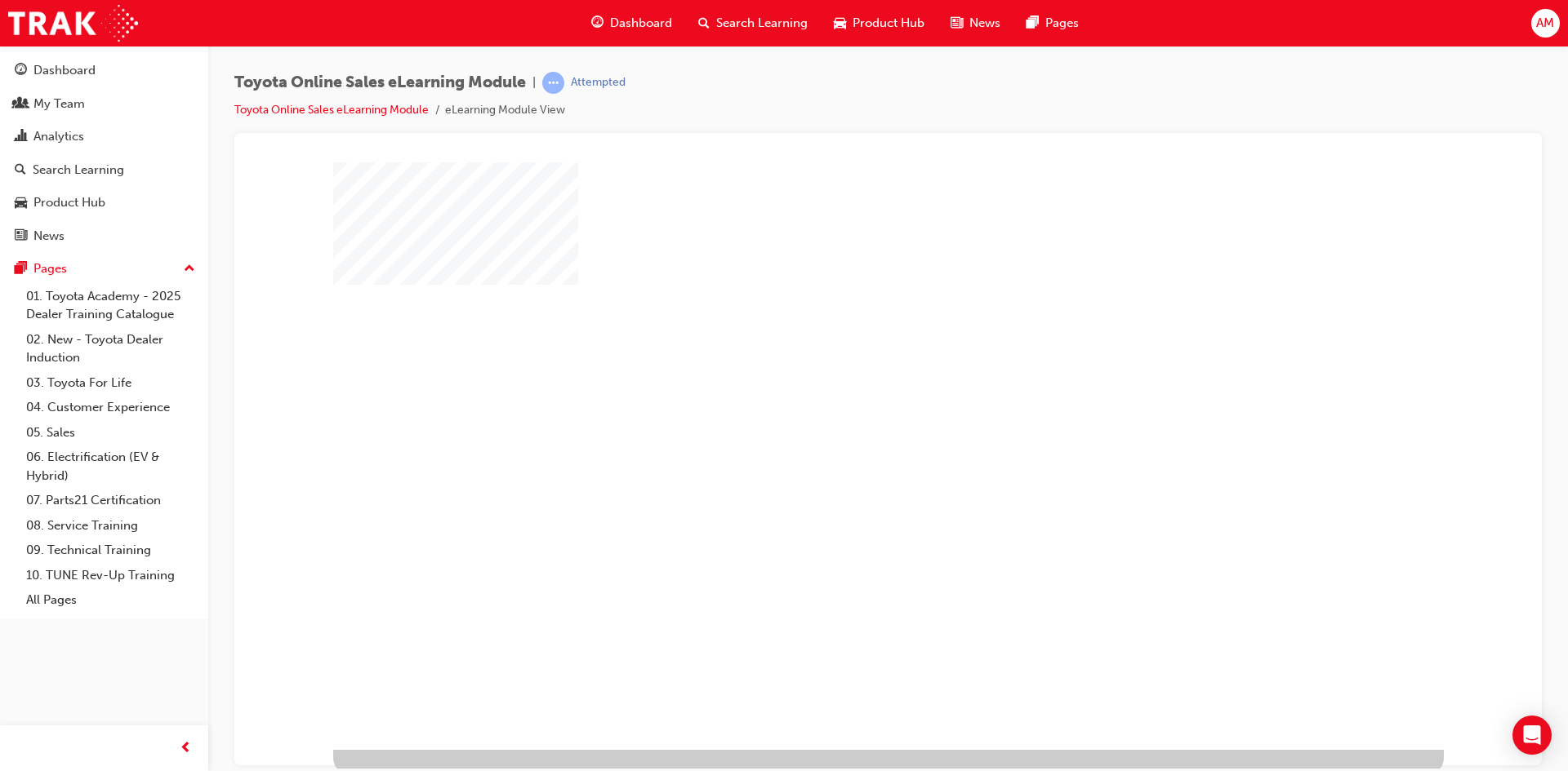
scroll to position [6, 0]
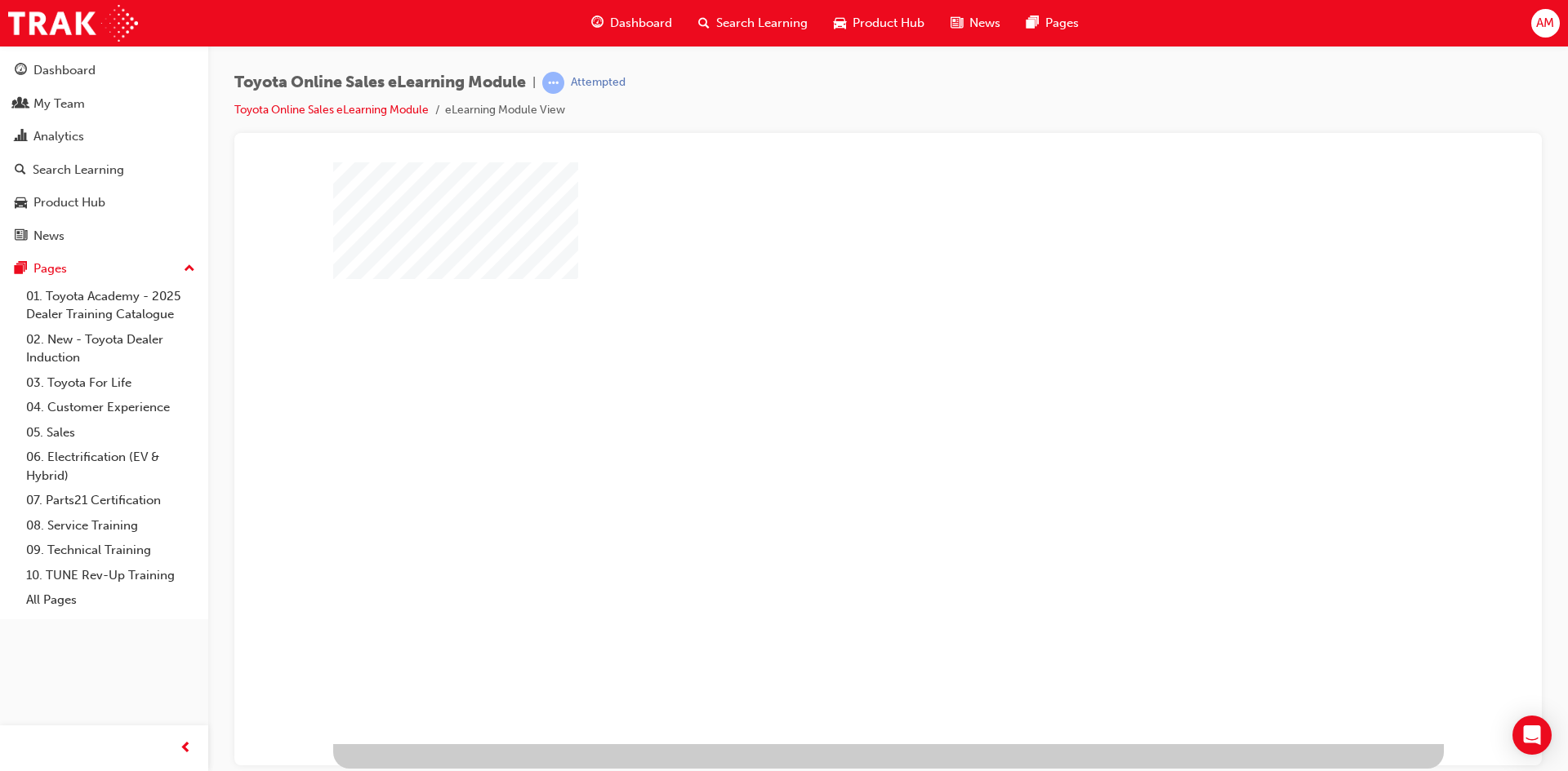
click at [841, 403] on div "play" at bounding box center [841, 403] width 0 height 0
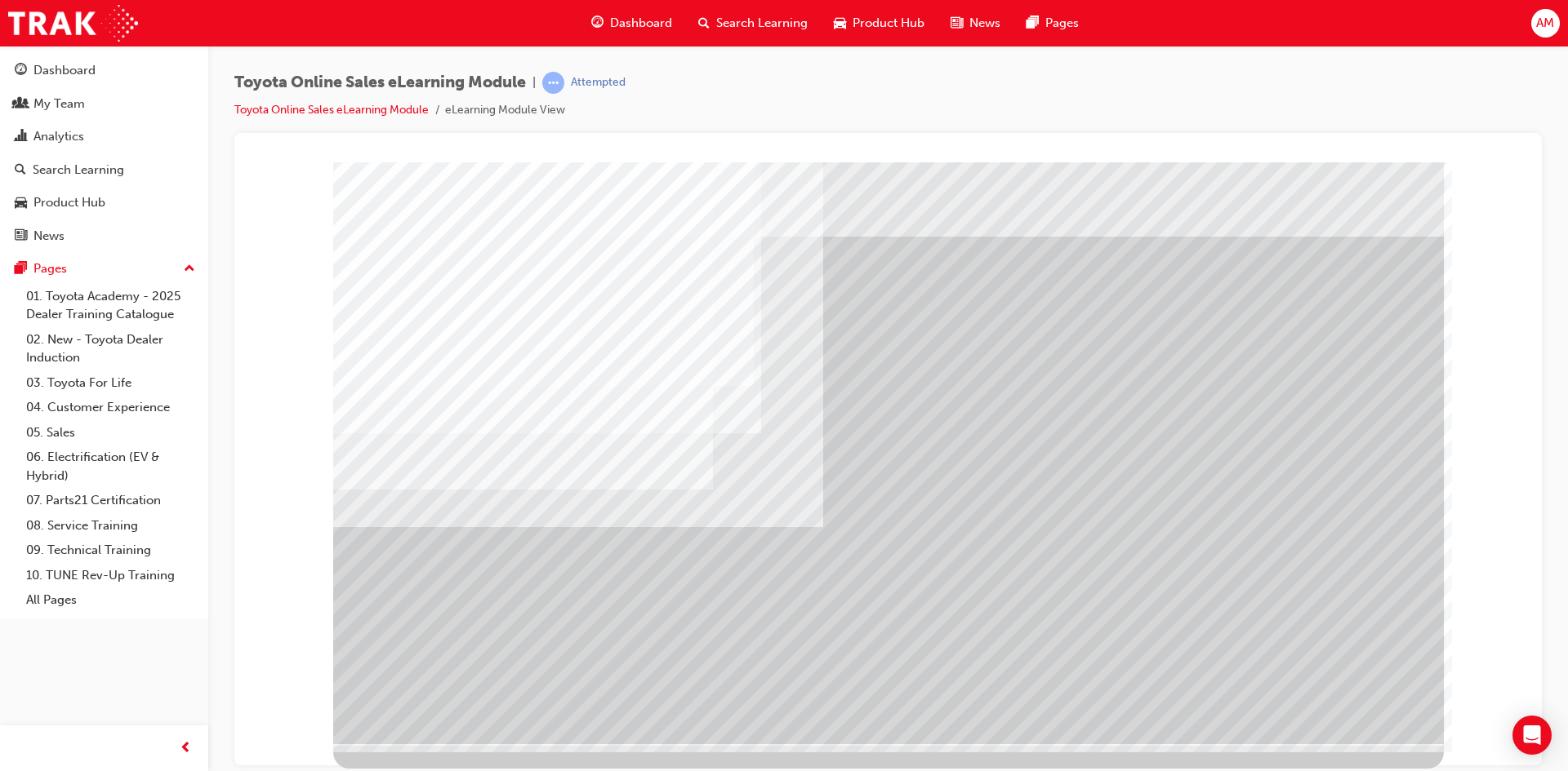
scroll to position [0, 0]
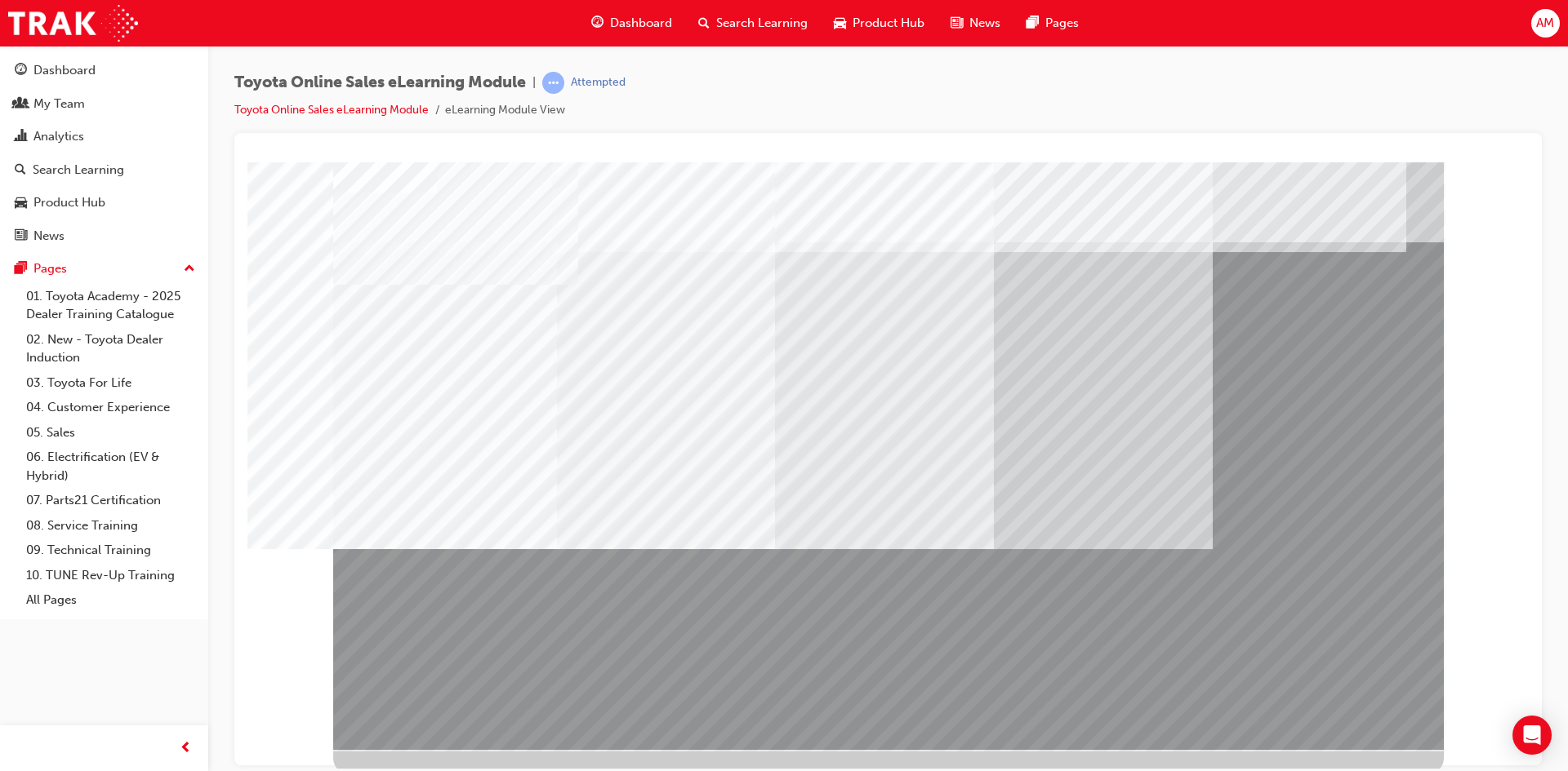
drag, startPoint x: 885, startPoint y: 444, endPoint x: 838, endPoint y: 509, distance: 80.2
drag, startPoint x: 865, startPoint y: 389, endPoint x: 875, endPoint y: 431, distance: 43.2
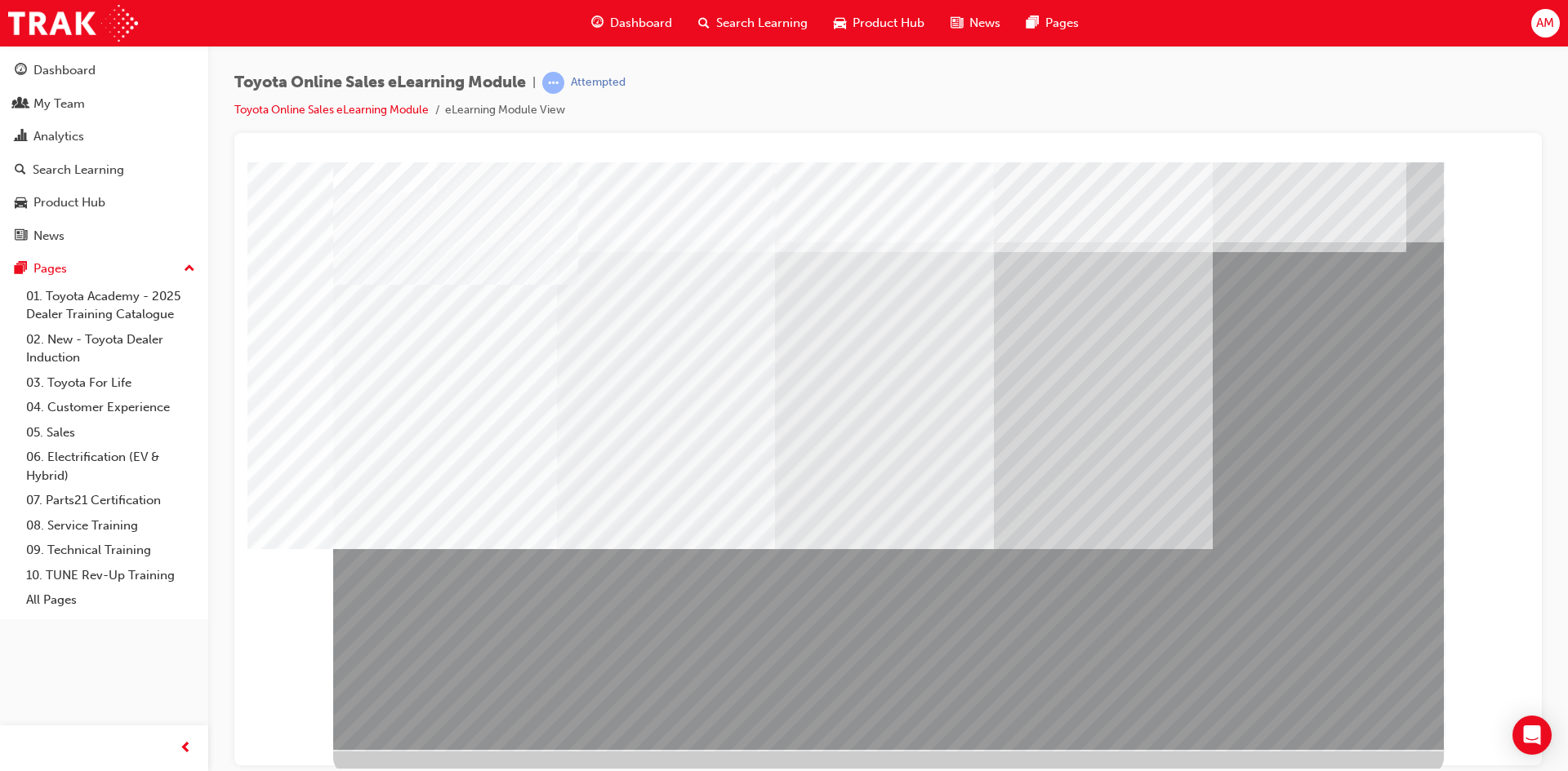
drag, startPoint x: 866, startPoint y: 433, endPoint x: 814, endPoint y: 525, distance: 105.7
drag, startPoint x: 711, startPoint y: 473, endPoint x: 762, endPoint y: 478, distance: 51.2
drag, startPoint x: 1110, startPoint y: 429, endPoint x: 912, endPoint y: 445, distance: 198.6
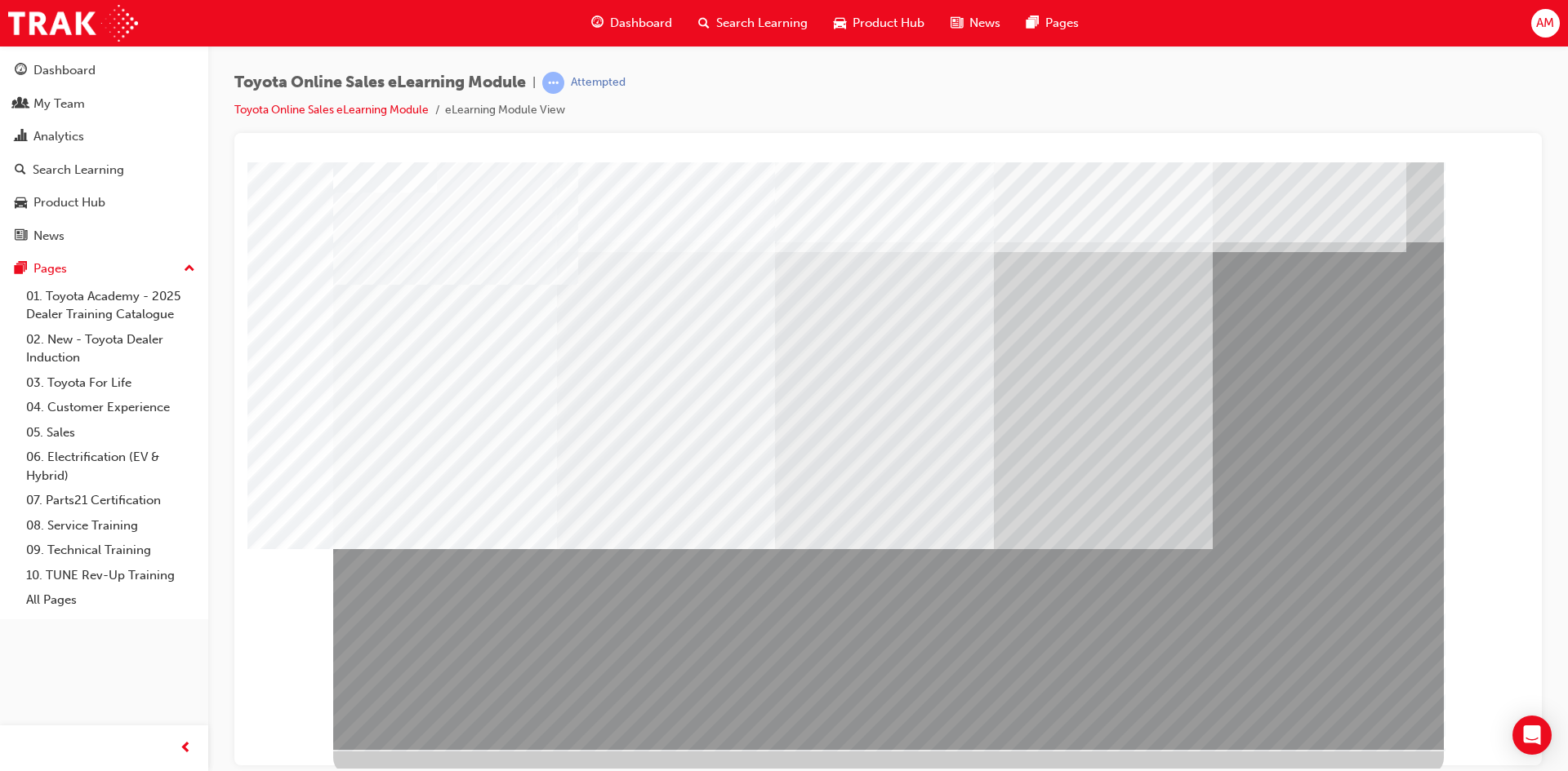
click at [913, 445] on div at bounding box center [889, 456] width 1111 height 588
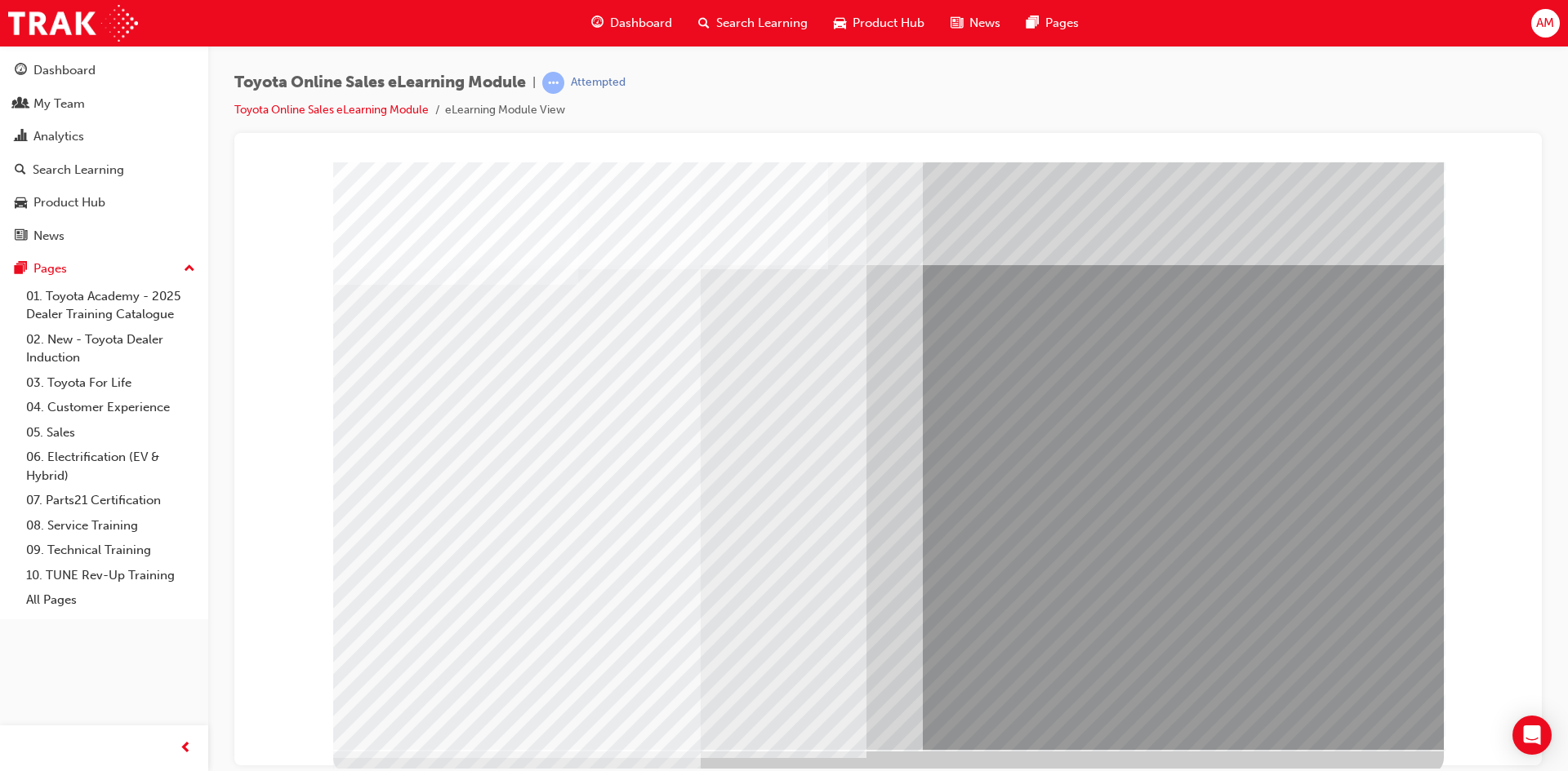
drag, startPoint x: 1042, startPoint y: 446, endPoint x: 943, endPoint y: 446, distance: 99.0
click at [943, 446] on div at bounding box center [889, 456] width 1111 height 588
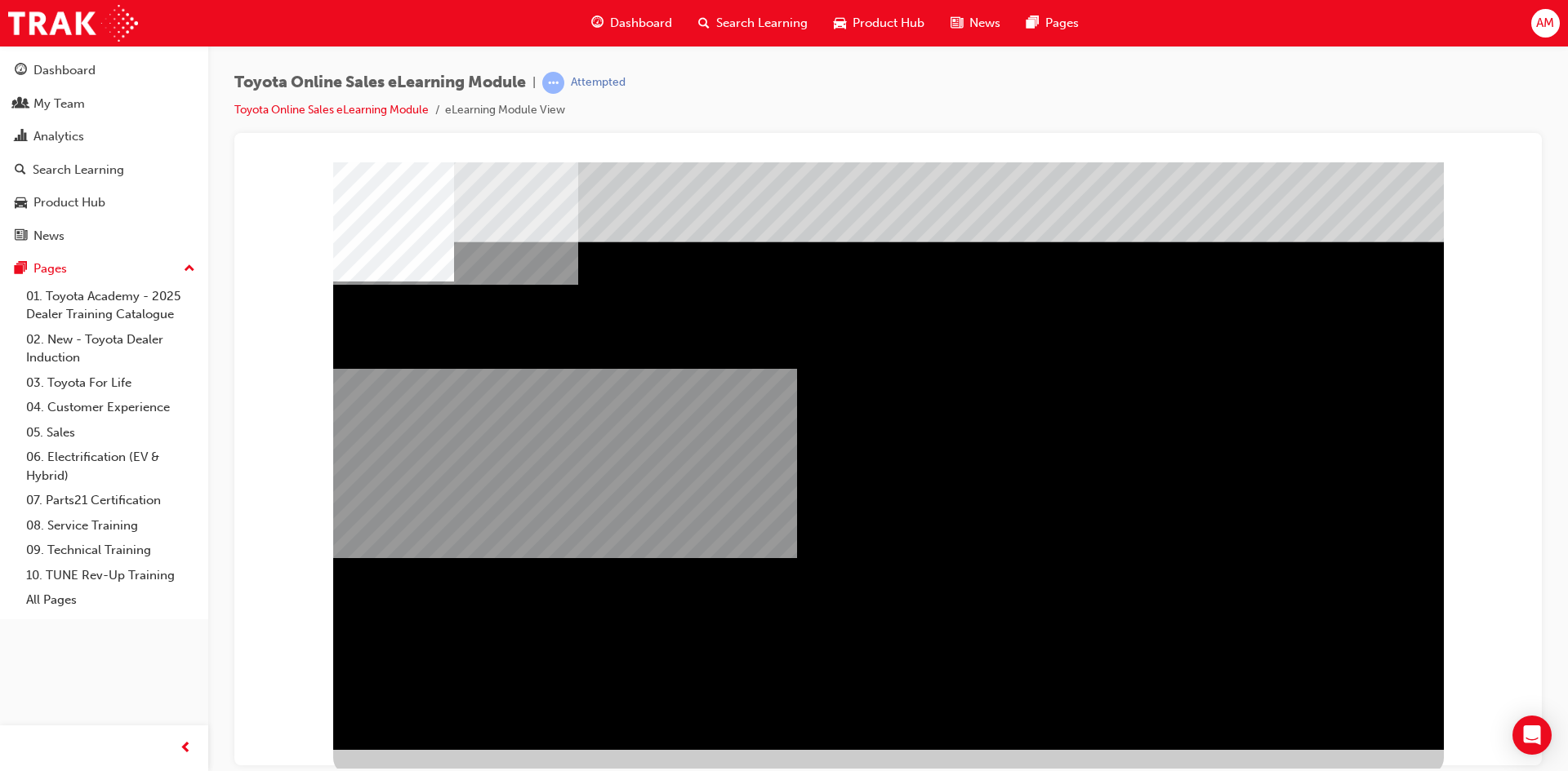
click at [877, 728] on div "multistate" at bounding box center [889, 456] width 1111 height 588
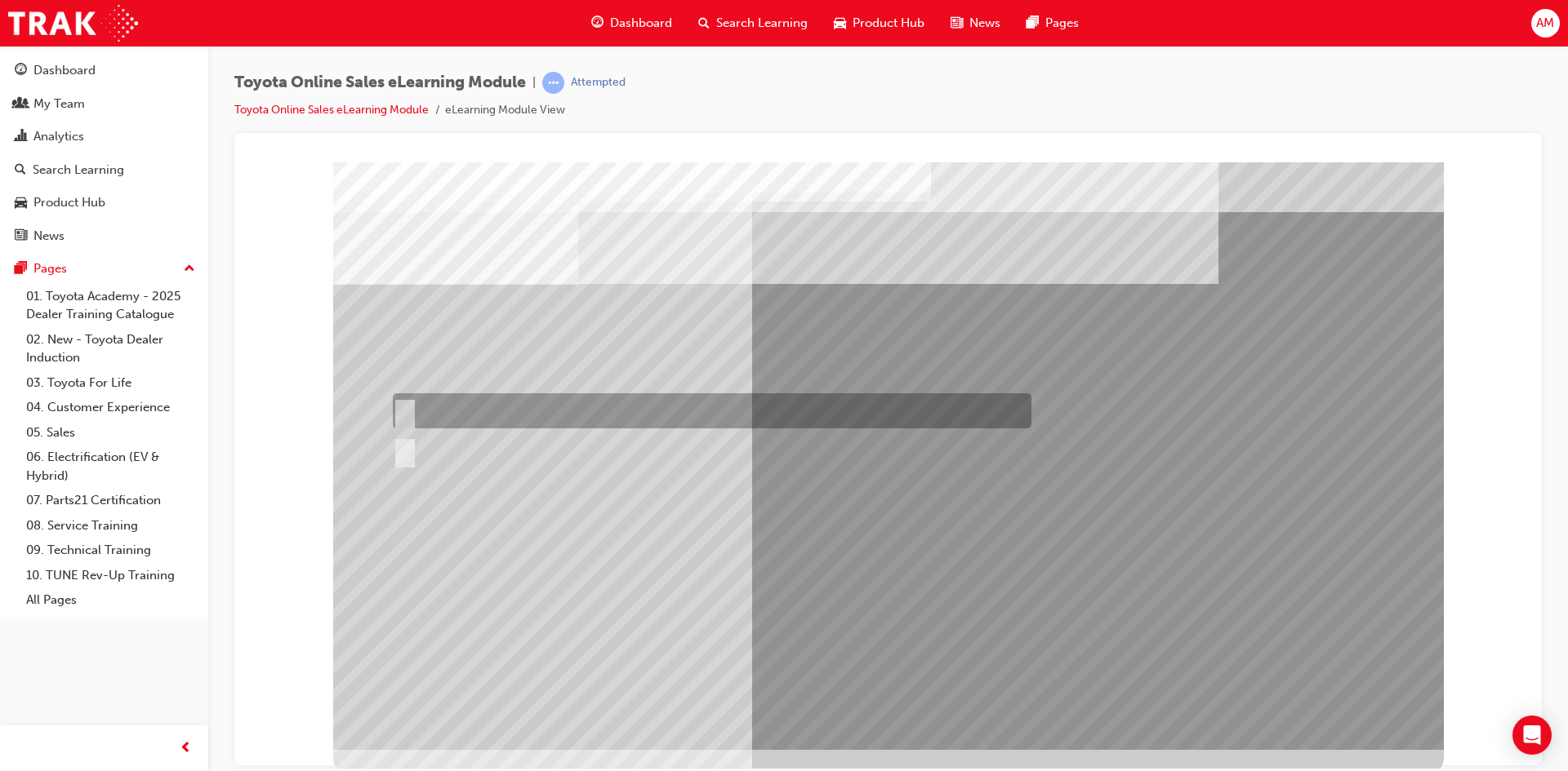
click at [445, 410] on div at bounding box center [708, 411] width 638 height 35
radio input "true"
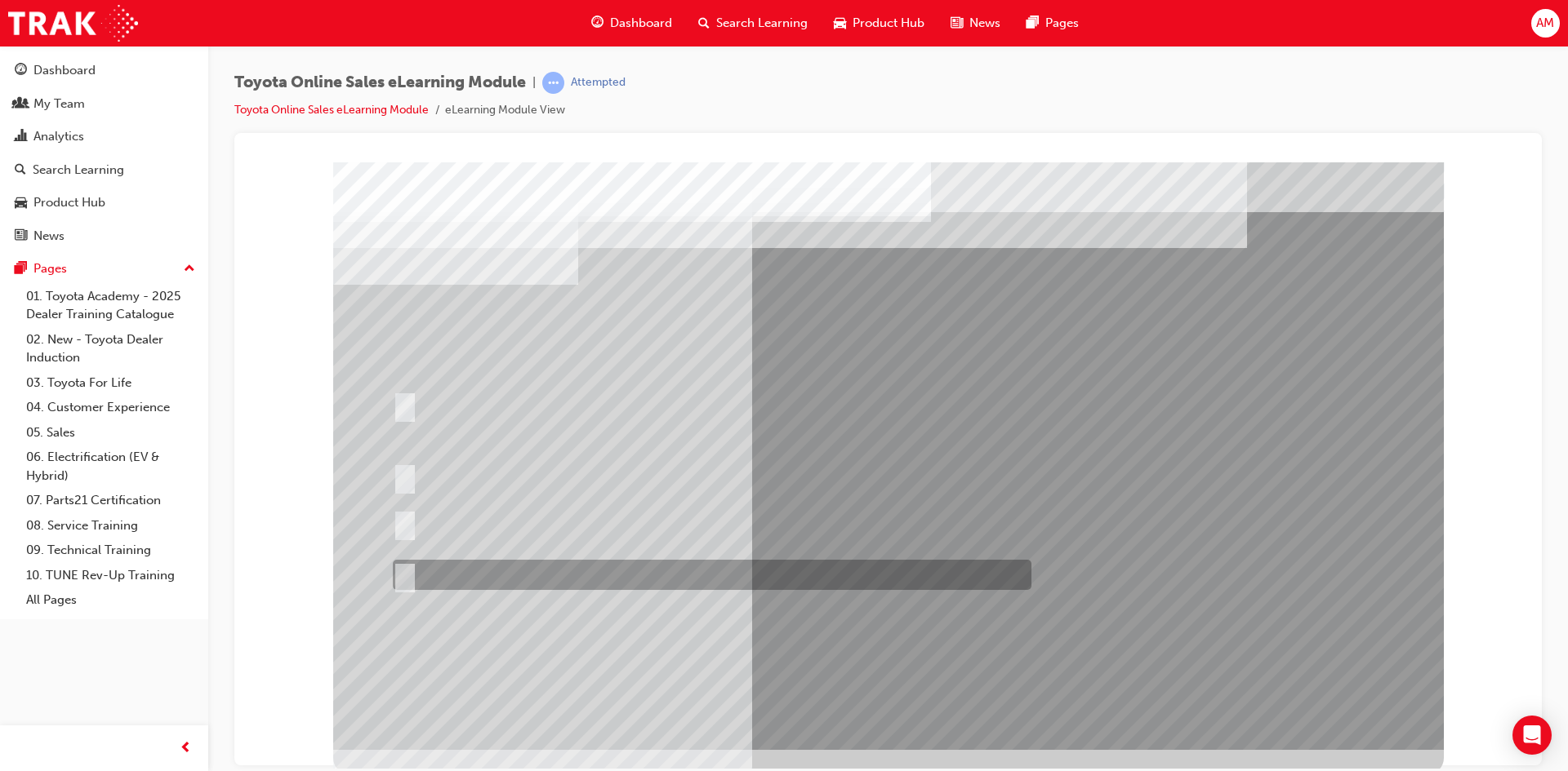
click at [404, 570] on input "It must be TMCA approved Dealer name." at bounding box center [401, 575] width 18 height 18
radio input "true"
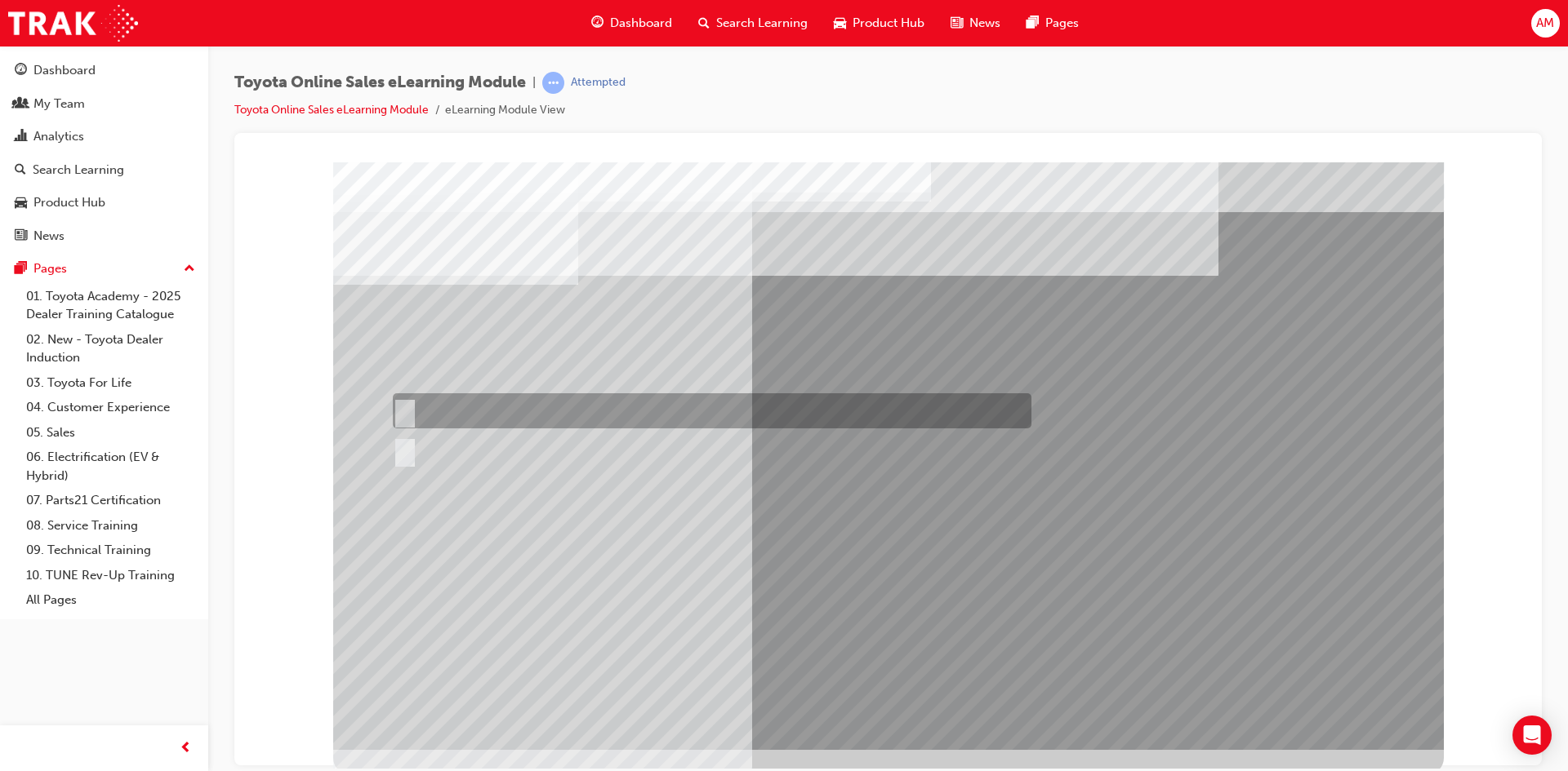
click at [452, 413] on div at bounding box center [708, 411] width 638 height 35
radio input "true"
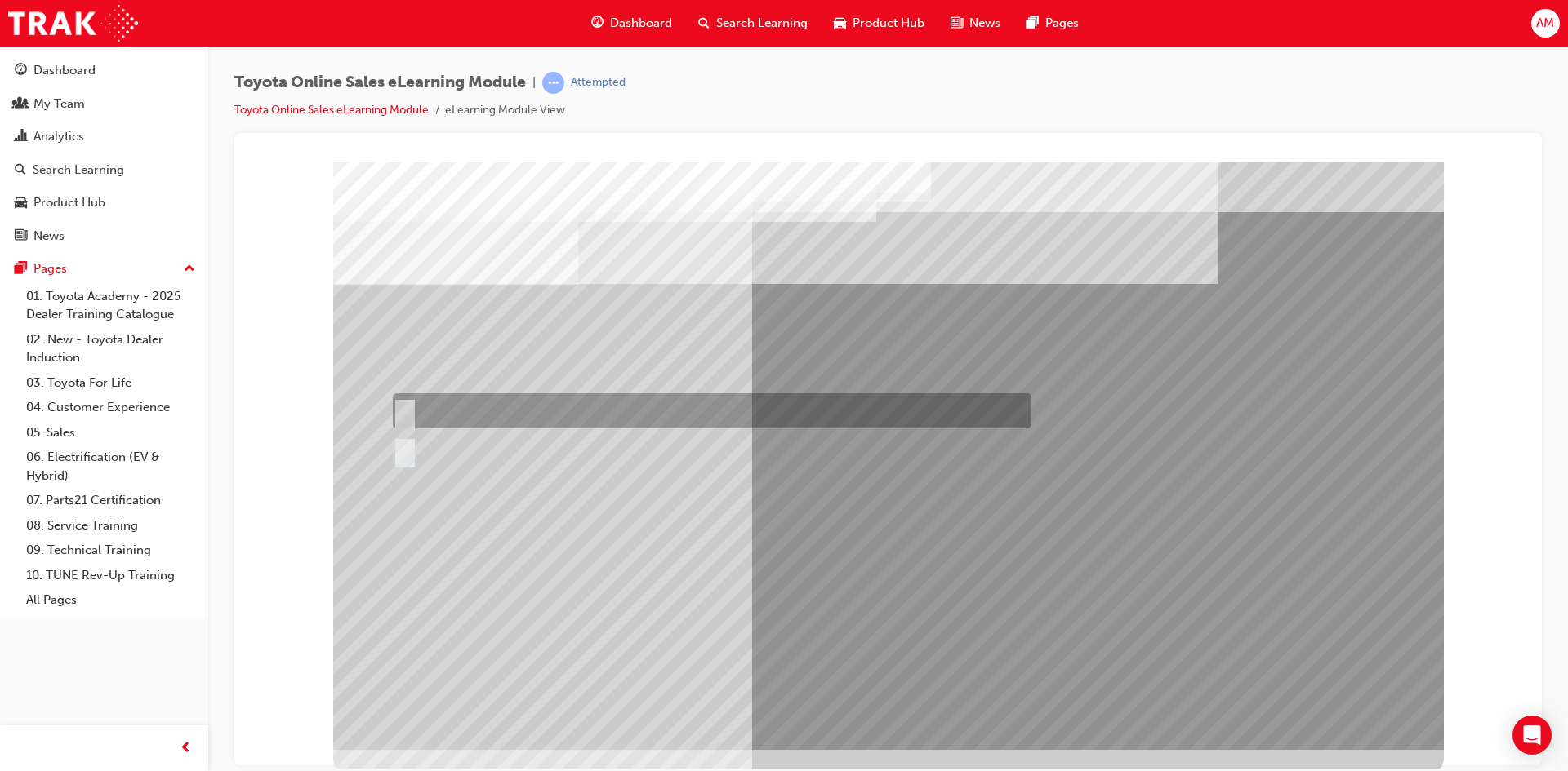
click at [456, 407] on div at bounding box center [708, 411] width 638 height 35
radio input "true"
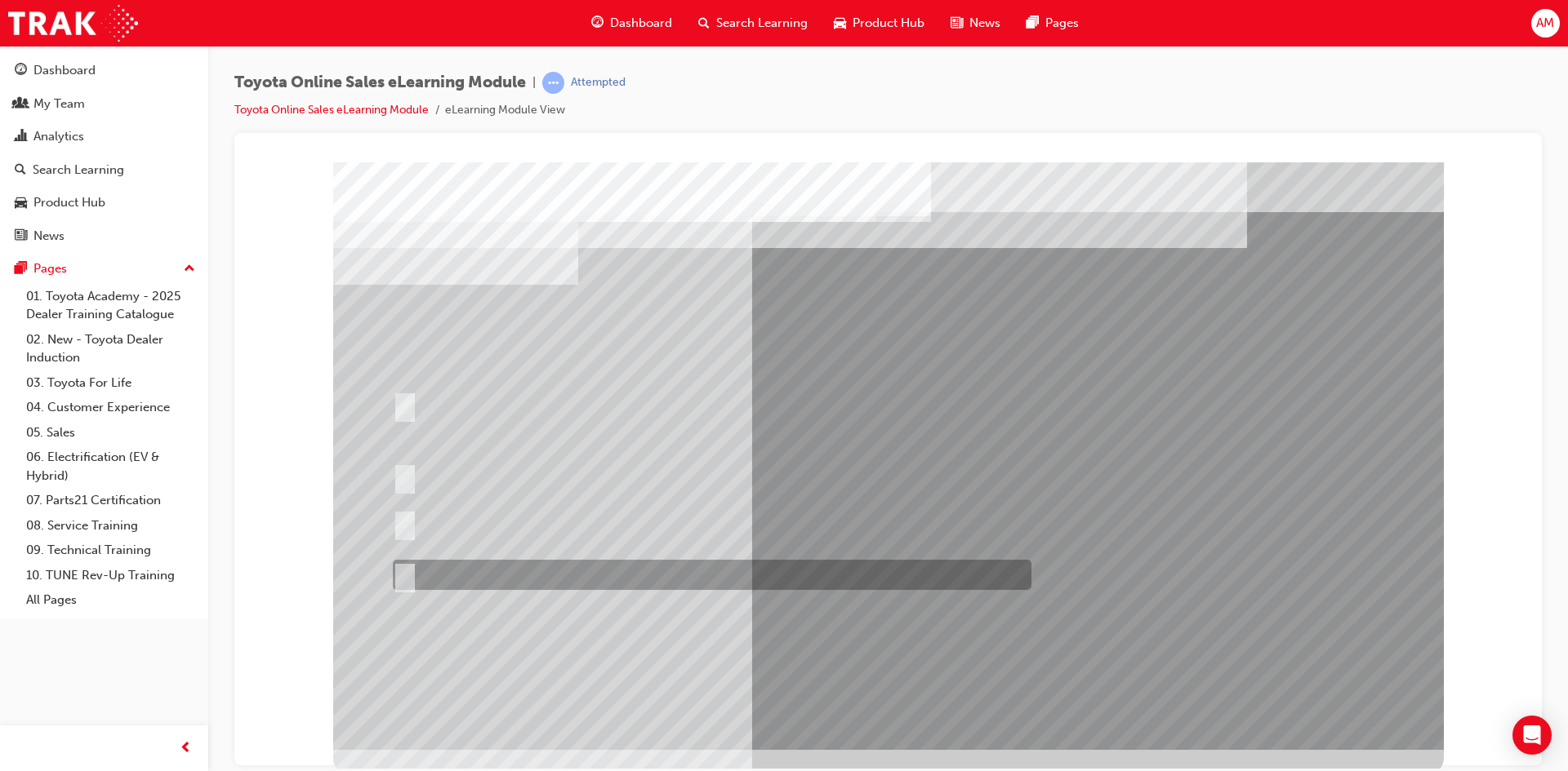
click at [454, 578] on div at bounding box center [708, 575] width 638 height 30
radio input "true"
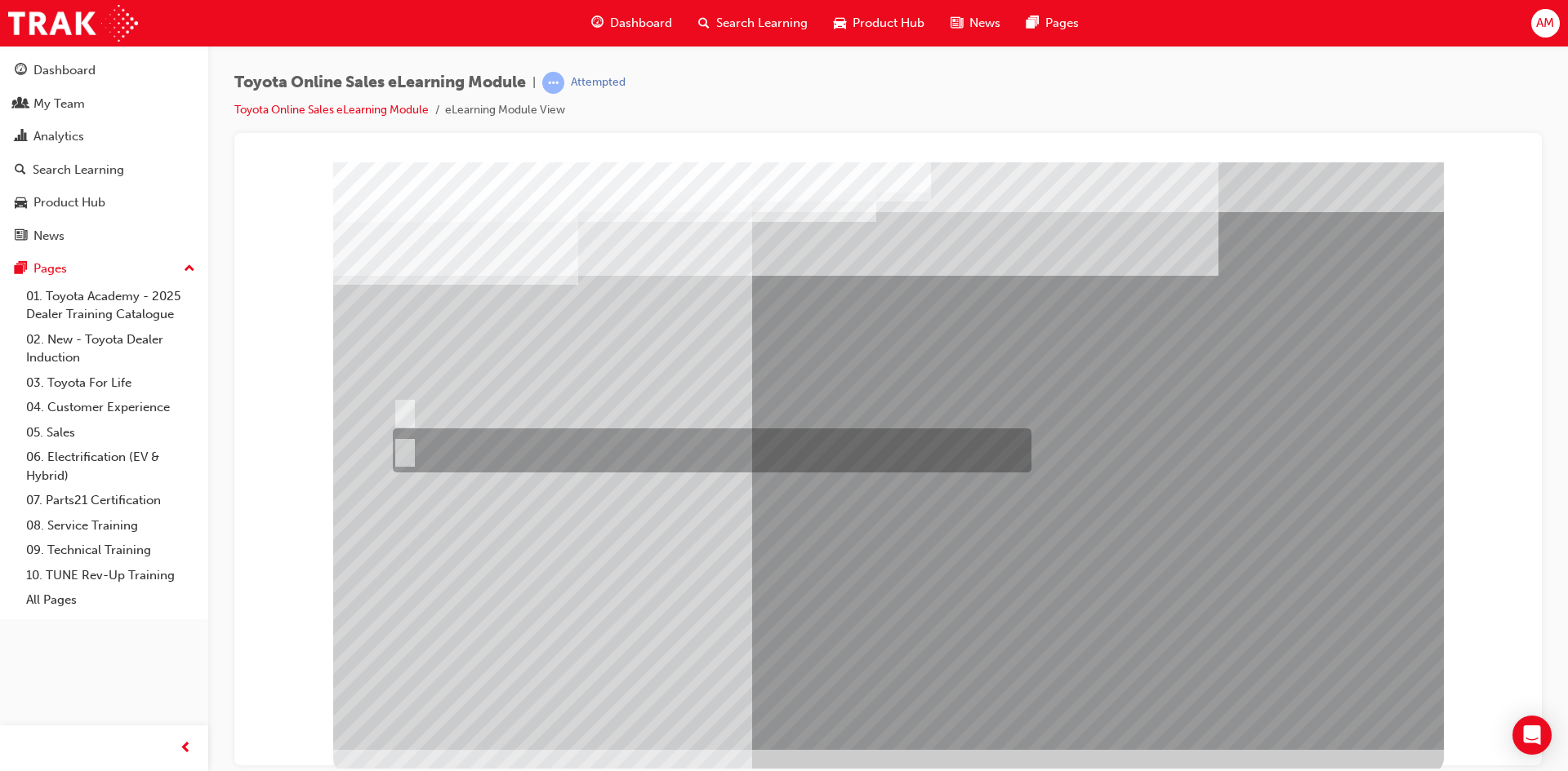
click at [444, 450] on div at bounding box center [708, 450] width 638 height 44
radio input "true"
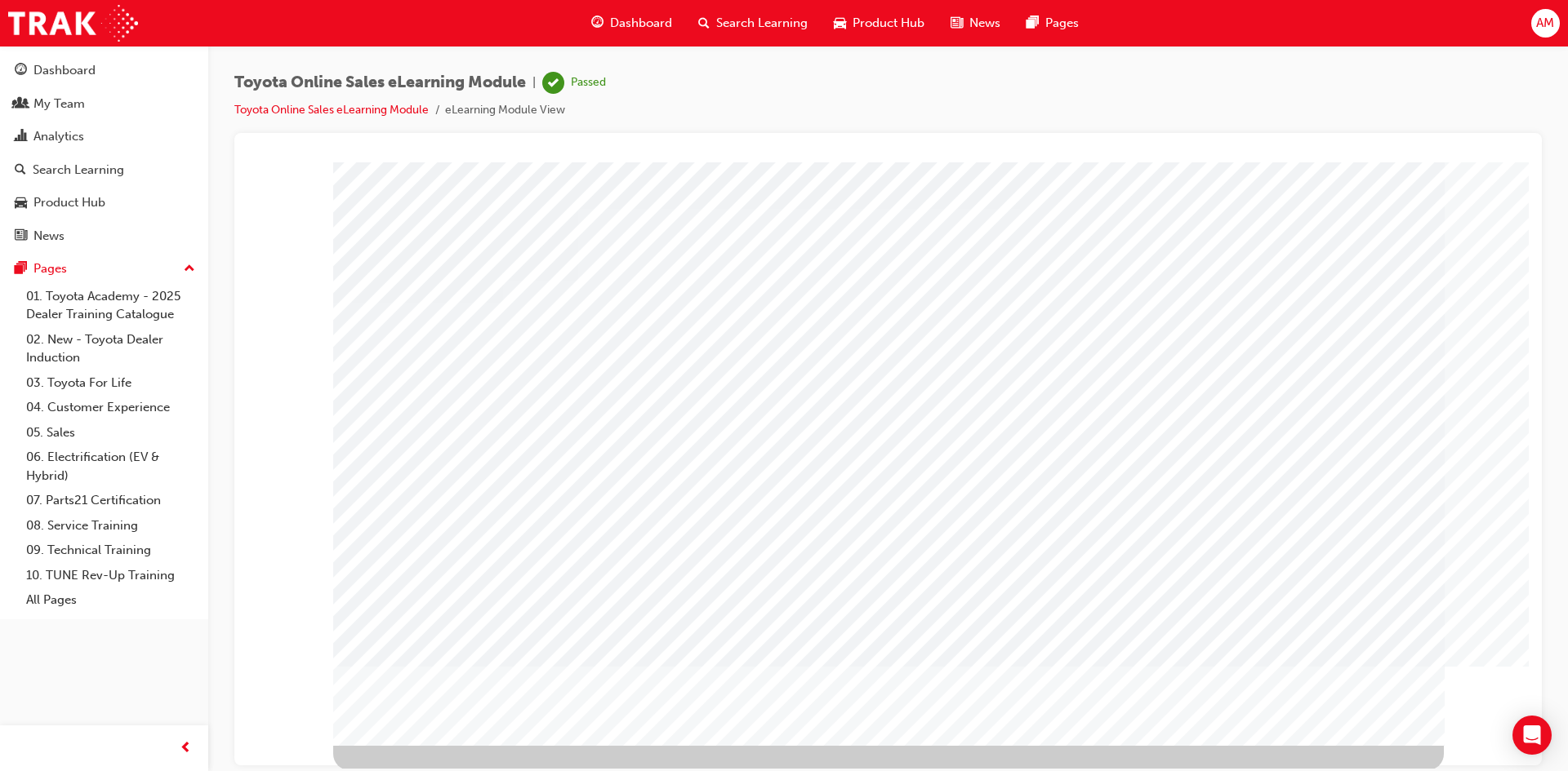
scroll to position [6, 0]
